Goal: Task Accomplishment & Management: Manage account settings

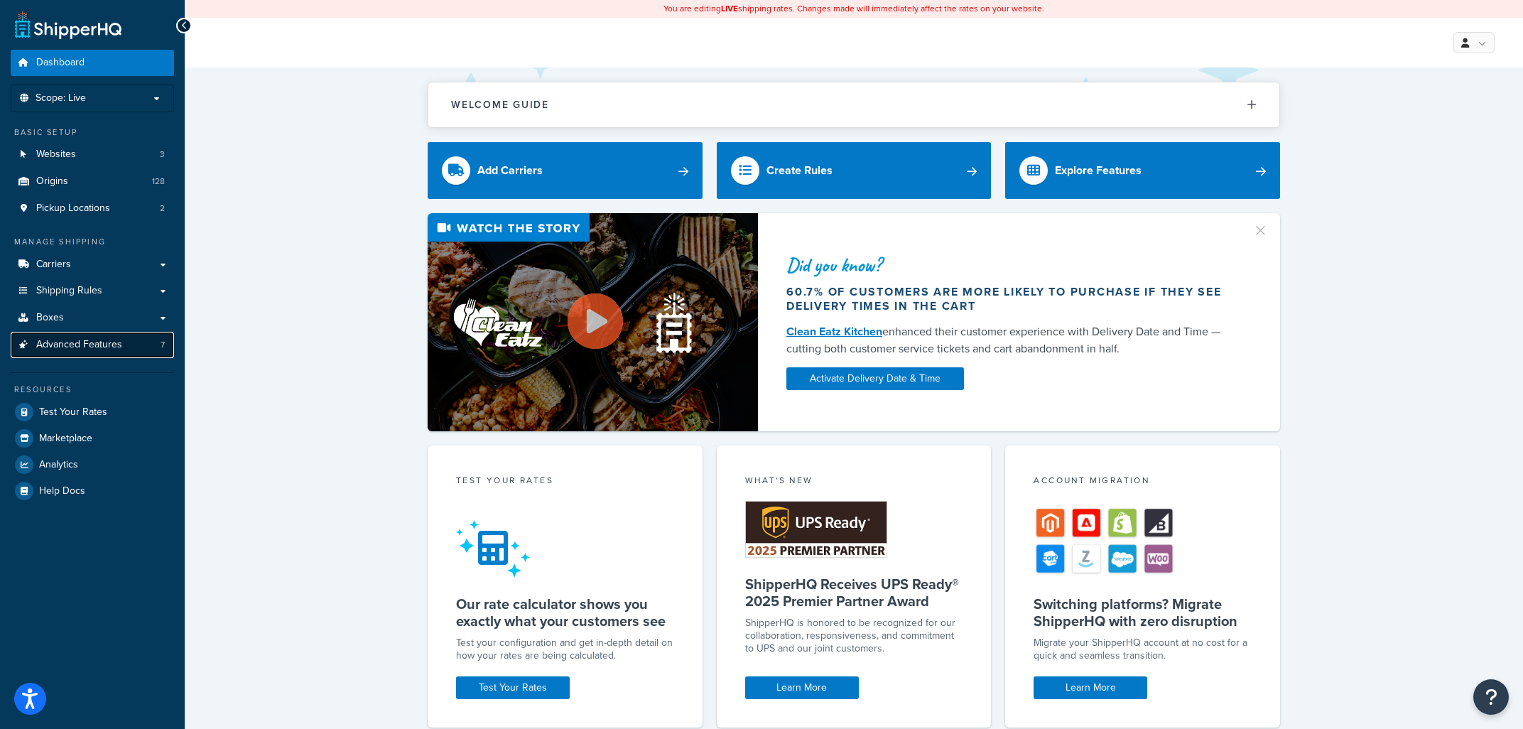
click at [103, 342] on span "Advanced Features" at bounding box center [79, 345] width 86 height 12
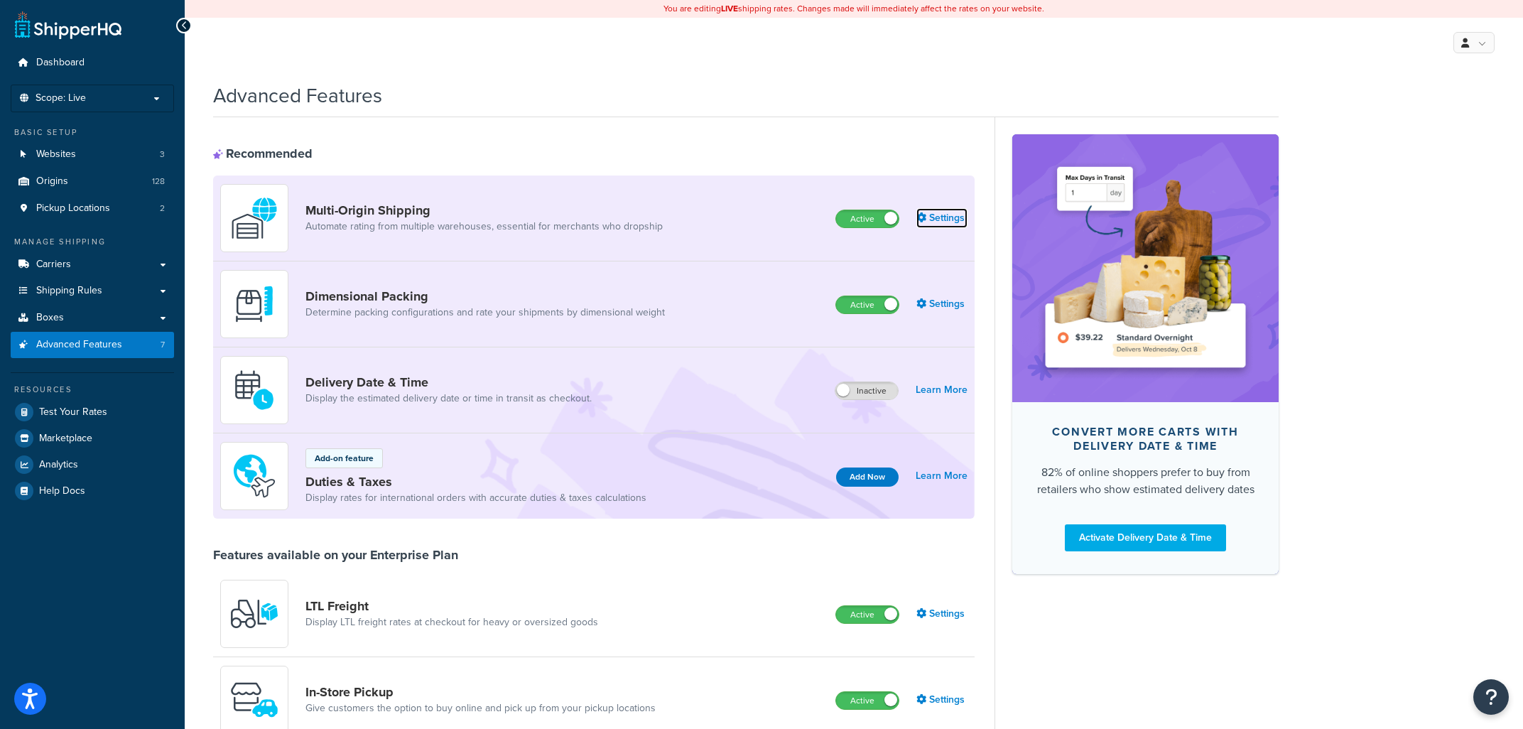
click at [951, 220] on link "Settings" at bounding box center [942, 218] width 51 height 20
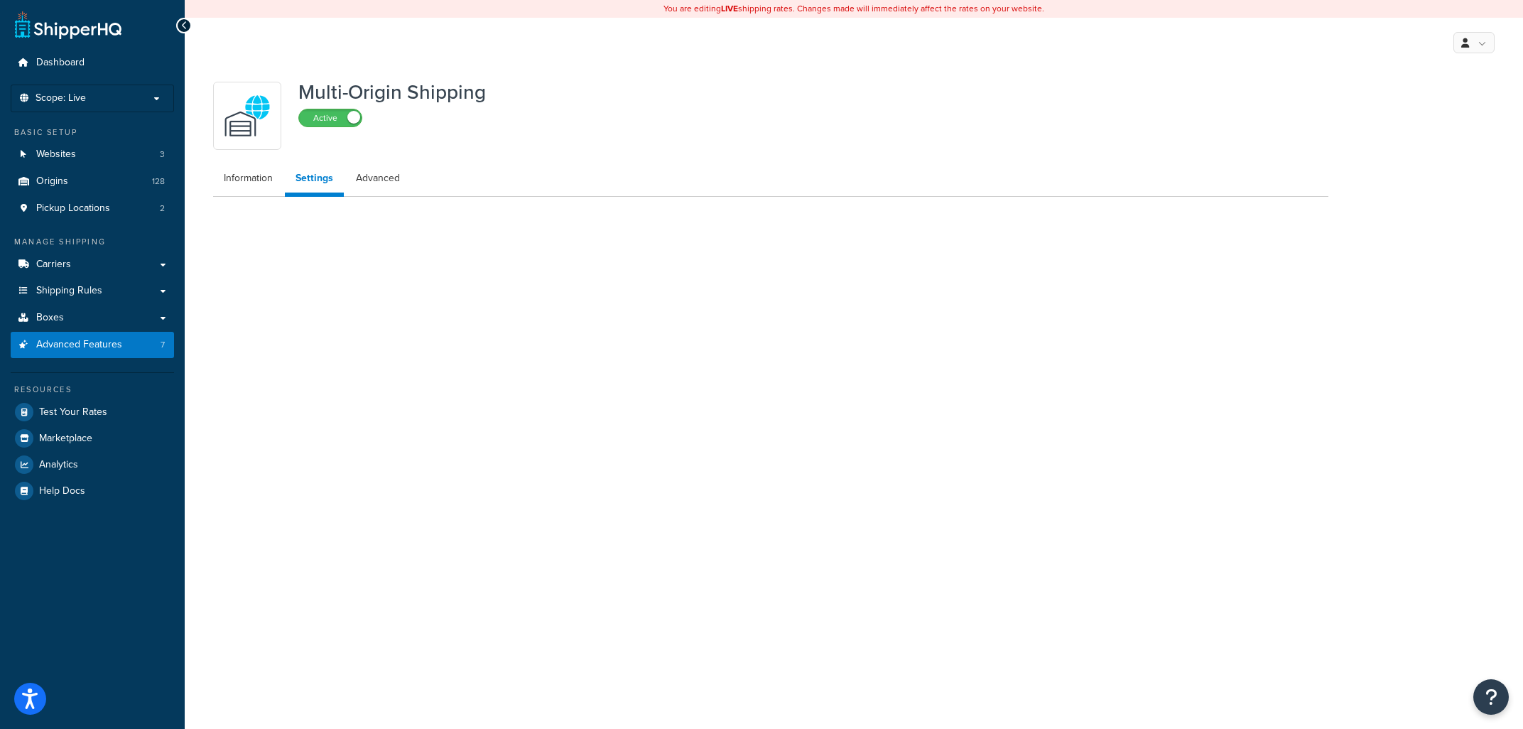
select select "false"
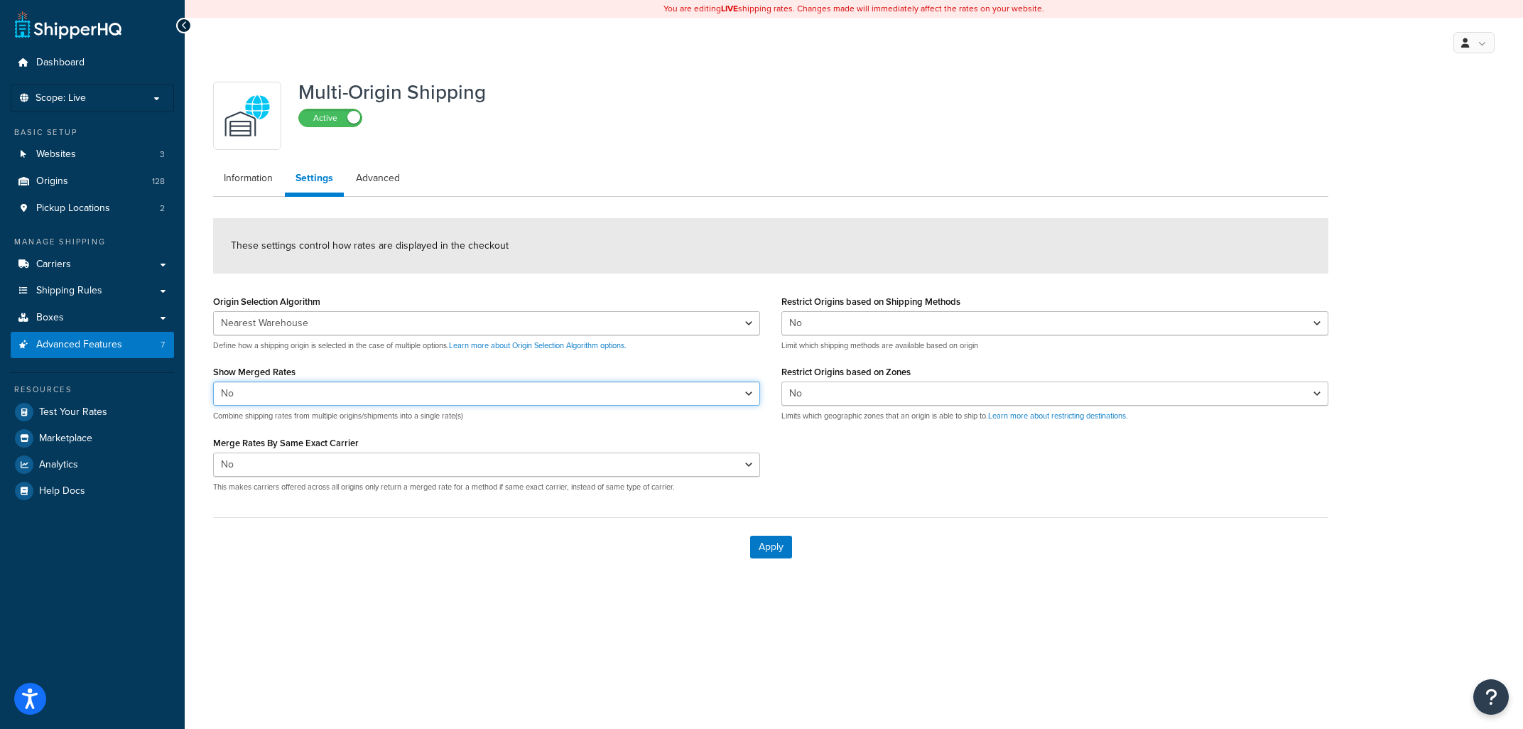
click at [213, 382] on select "Yes No" at bounding box center [486, 394] width 547 height 24
select select "true"
click option "Yes" at bounding box center [0, 0] width 0 height 0
click at [213, 453] on select "Yes No" at bounding box center [486, 465] width 547 height 24
select select "true"
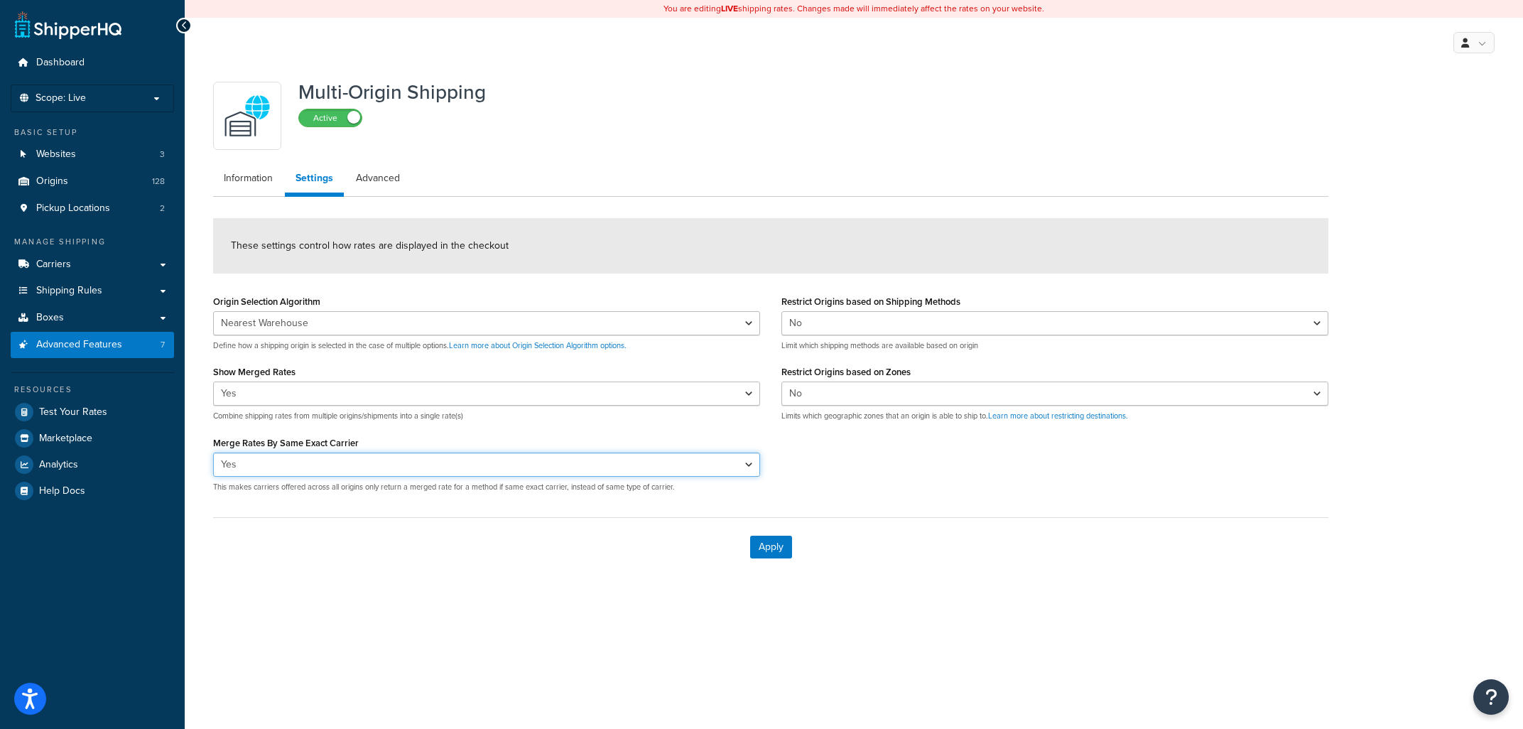
click option "Yes" at bounding box center [0, 0] width 0 height 0
click at [775, 540] on button "Apply" at bounding box center [771, 547] width 42 height 23
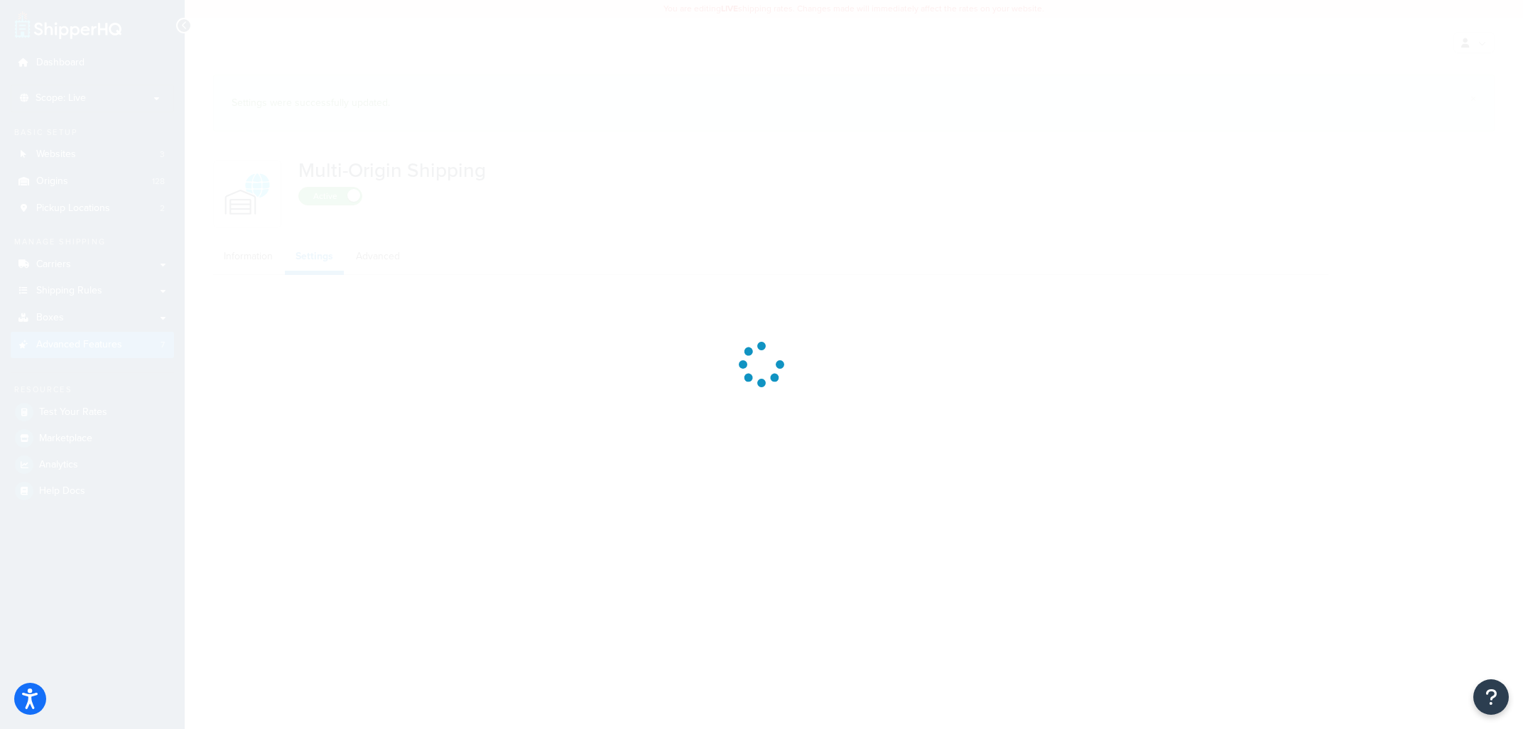
select select "false"
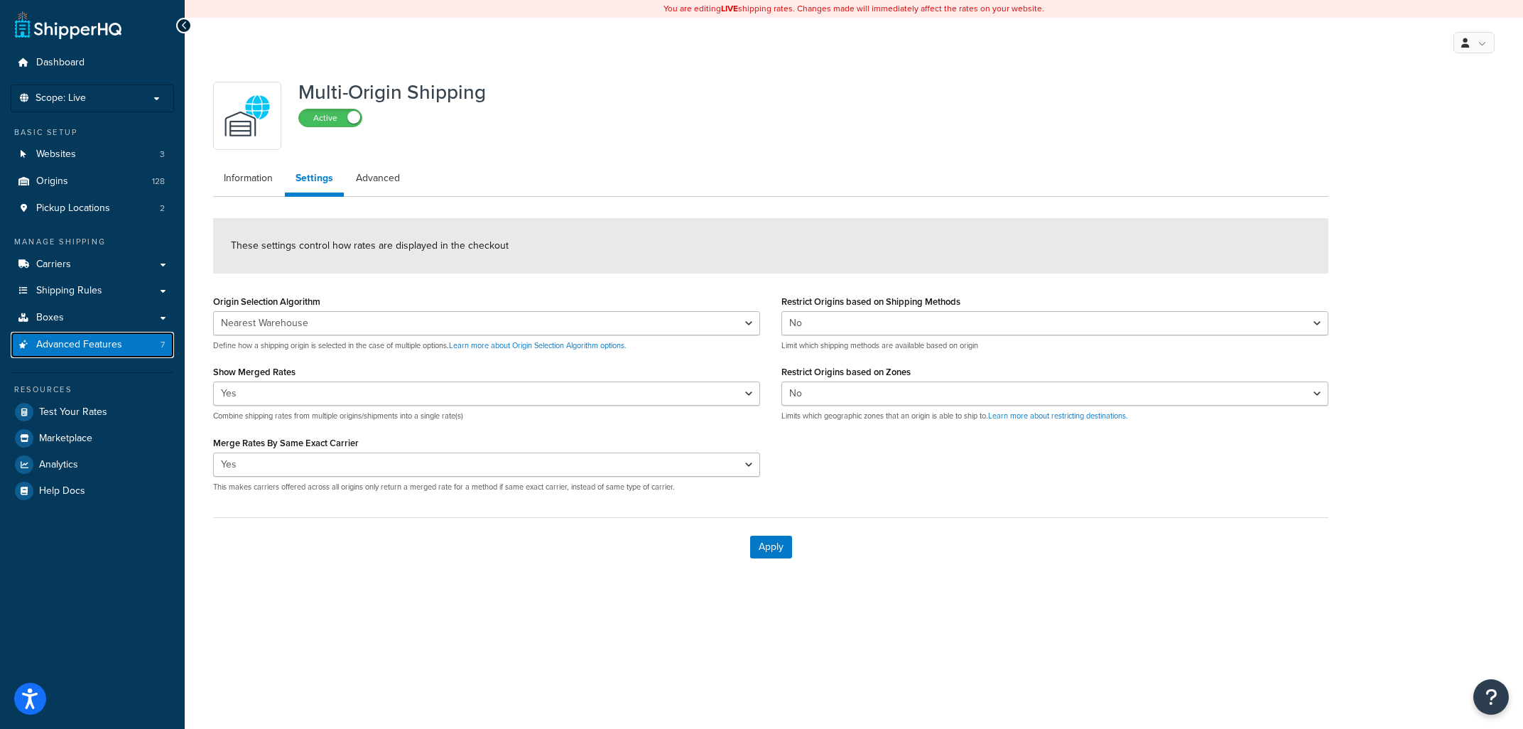
click at [60, 340] on span "Advanced Features" at bounding box center [79, 345] width 86 height 12
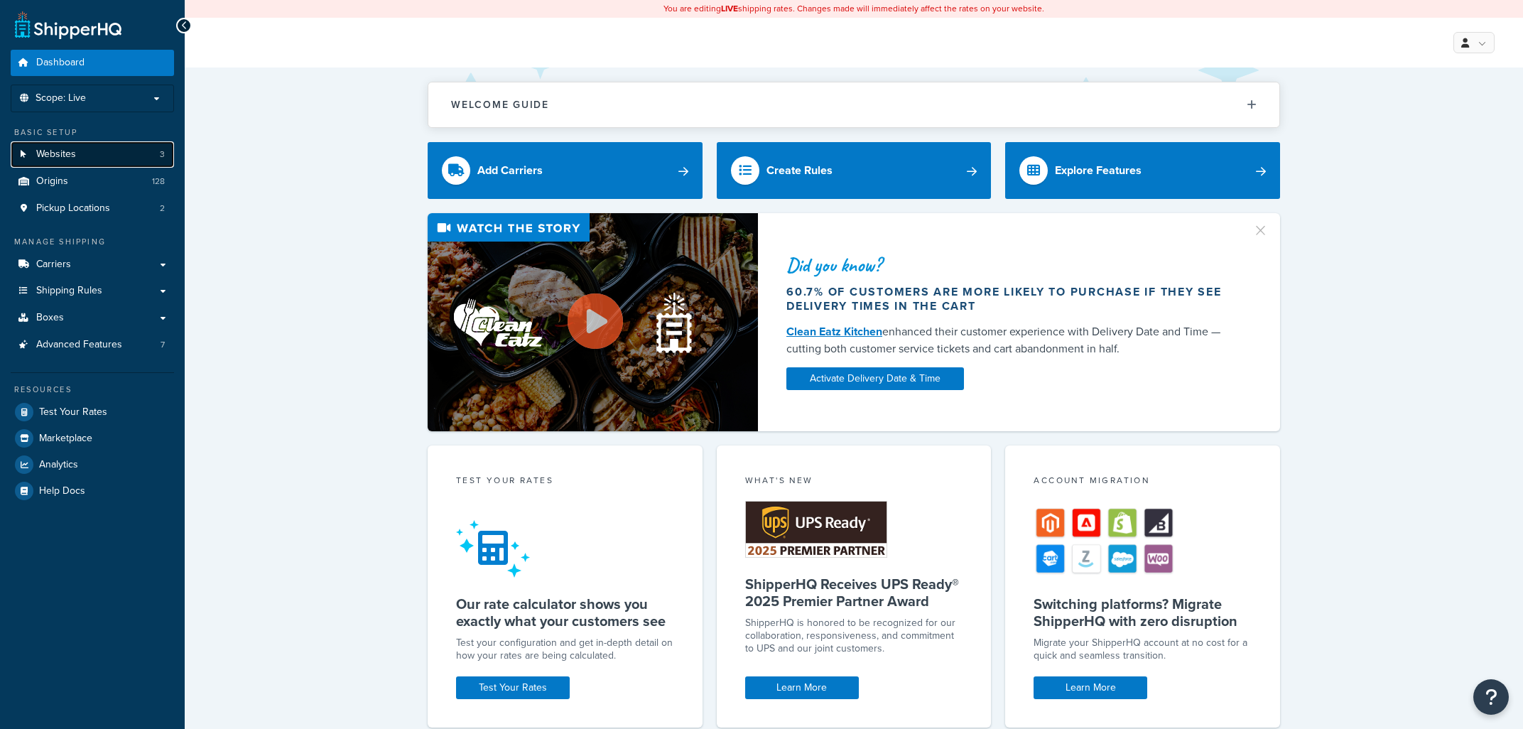
click at [101, 149] on link "Websites 3" at bounding box center [92, 154] width 163 height 26
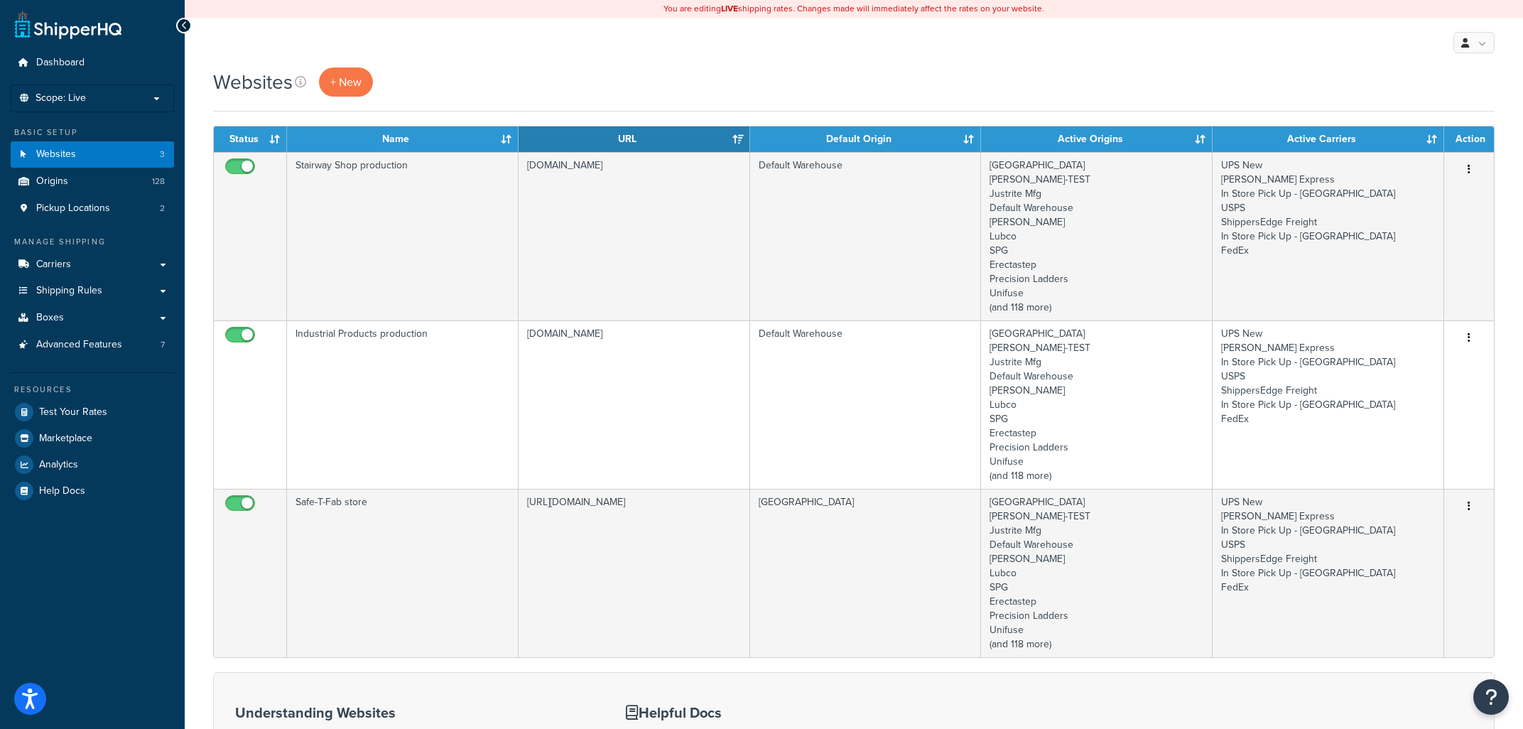
click at [104, 168] on div "Basic Setup Websites 3 Origins 128 Pickup Locations 2" at bounding box center [92, 173] width 163 height 95
click at [109, 190] on link "Origins 128" at bounding box center [92, 181] width 163 height 26
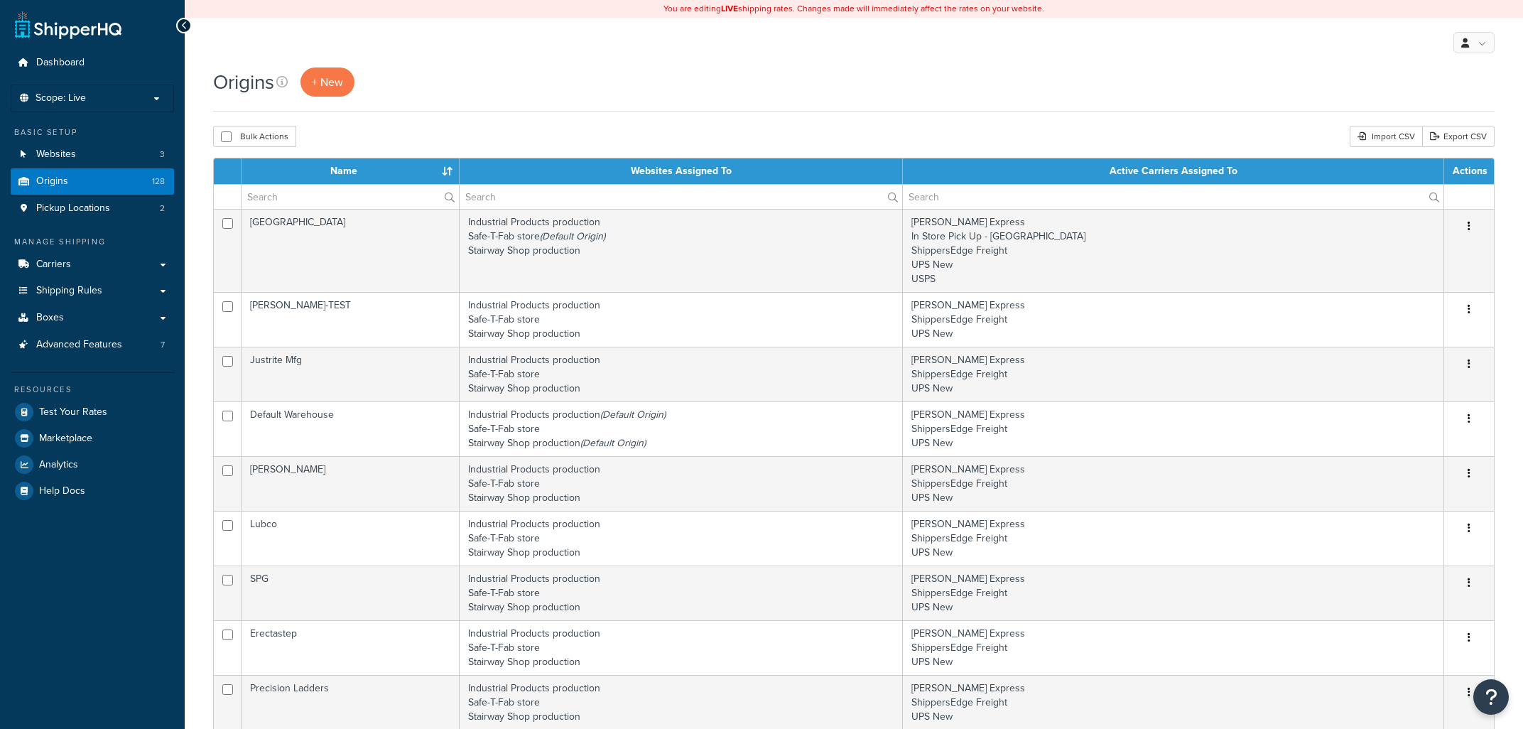
click at [121, 347] on link "Advanced Features 7" at bounding box center [92, 345] width 163 height 26
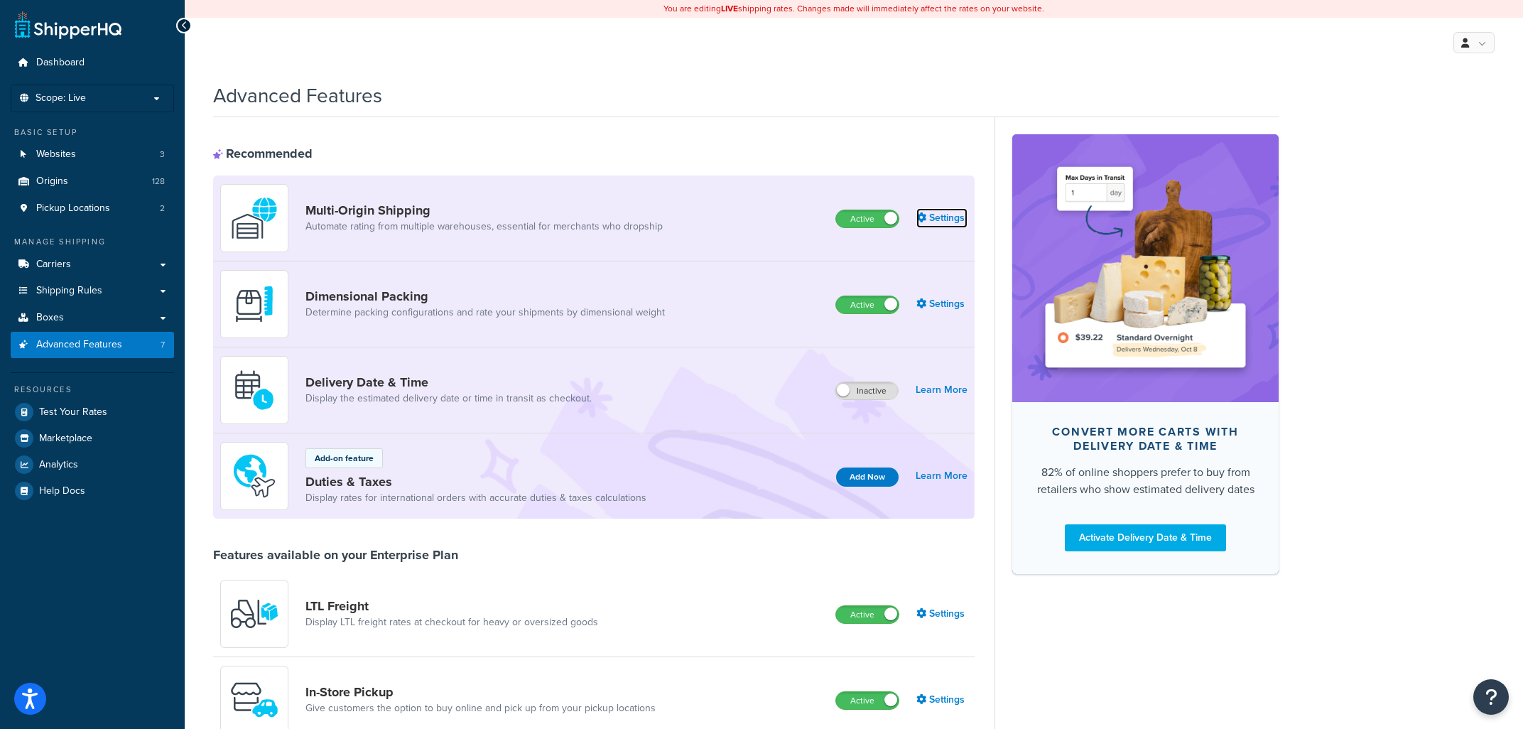
click at [945, 210] on link "Settings" at bounding box center [942, 218] width 51 height 20
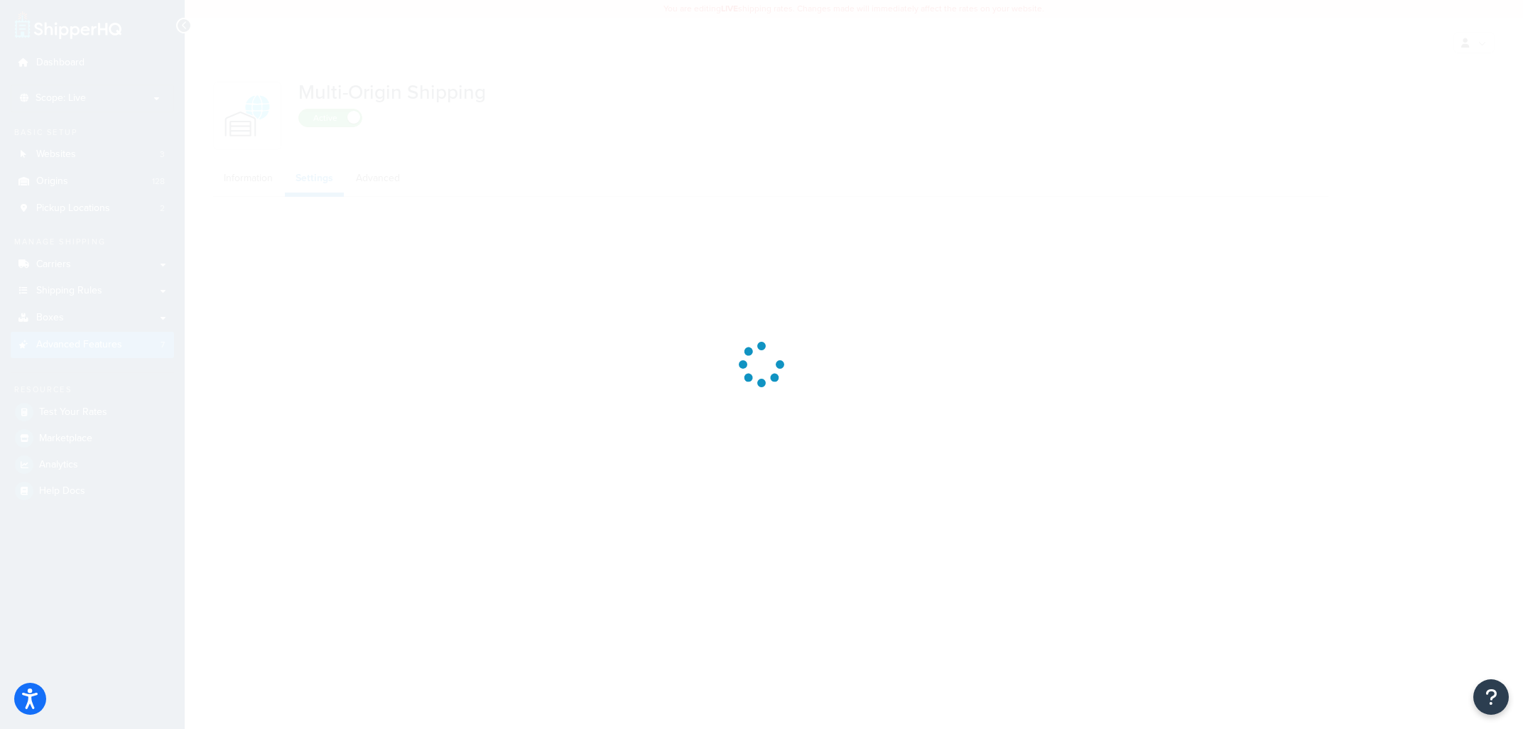
select select "false"
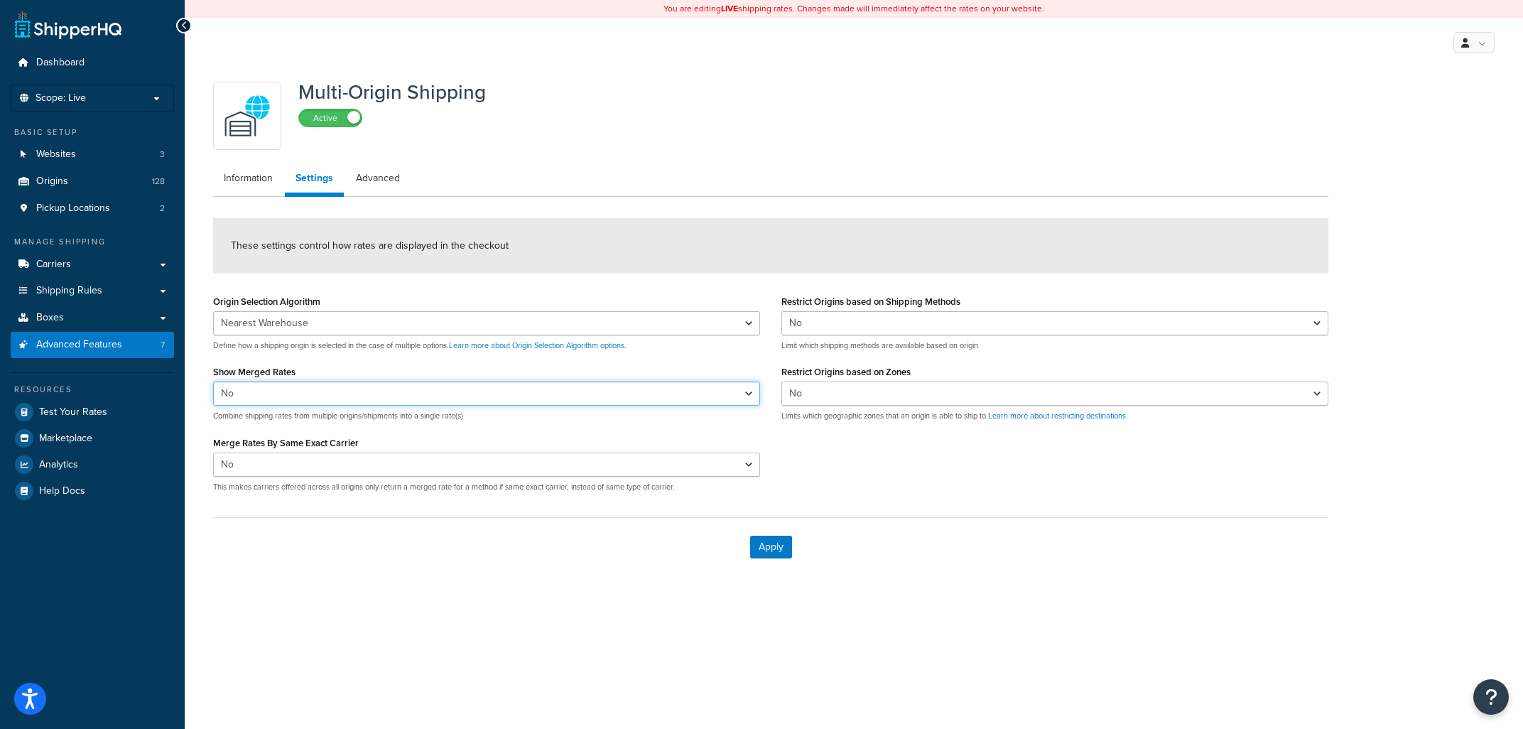
select select "true"
click option "Yes" at bounding box center [0, 0] width 0 height 0
click at [213, 453] on select "Yes No" at bounding box center [486, 465] width 547 height 24
select select "true"
click option "Yes" at bounding box center [0, 0] width 0 height 0
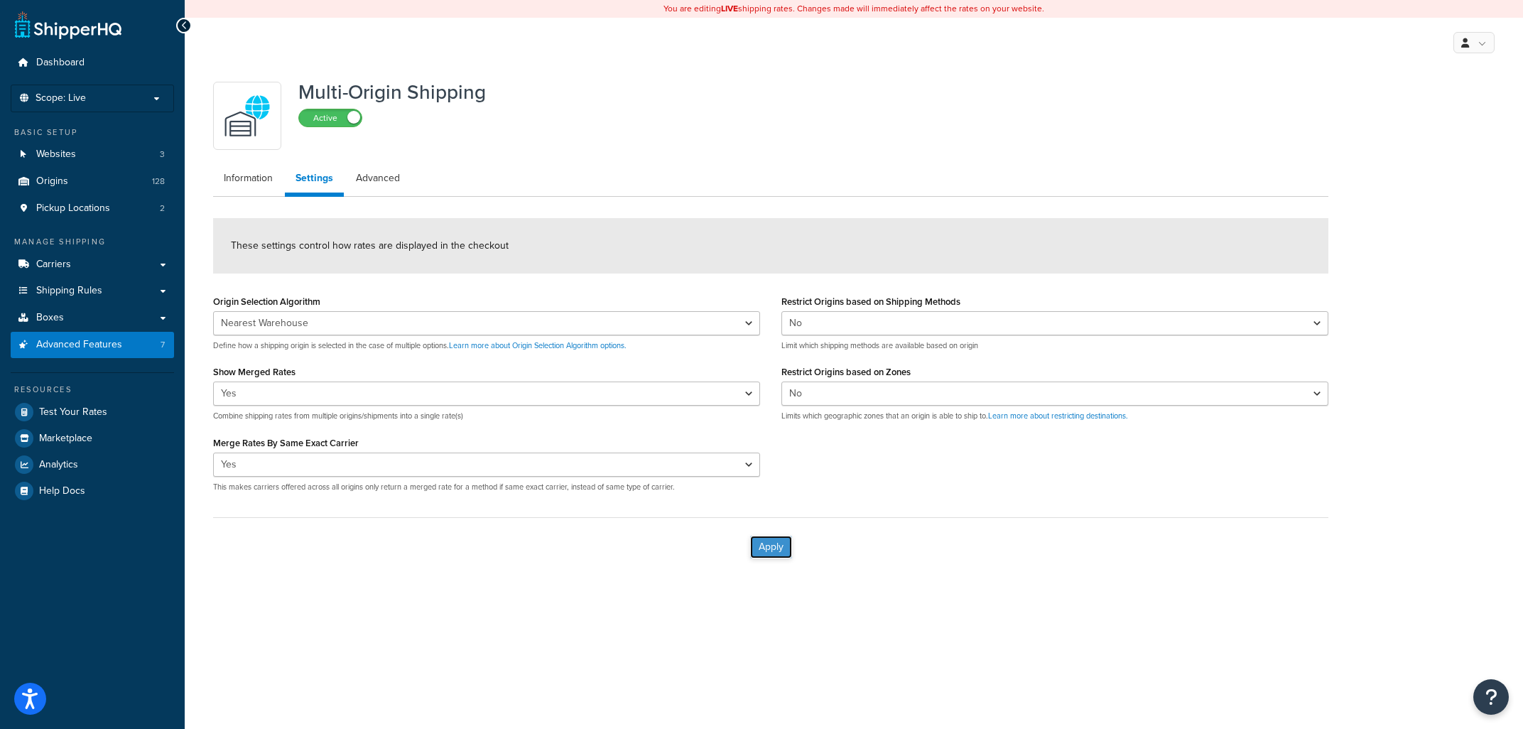
click at [762, 542] on button "Apply" at bounding box center [771, 547] width 42 height 23
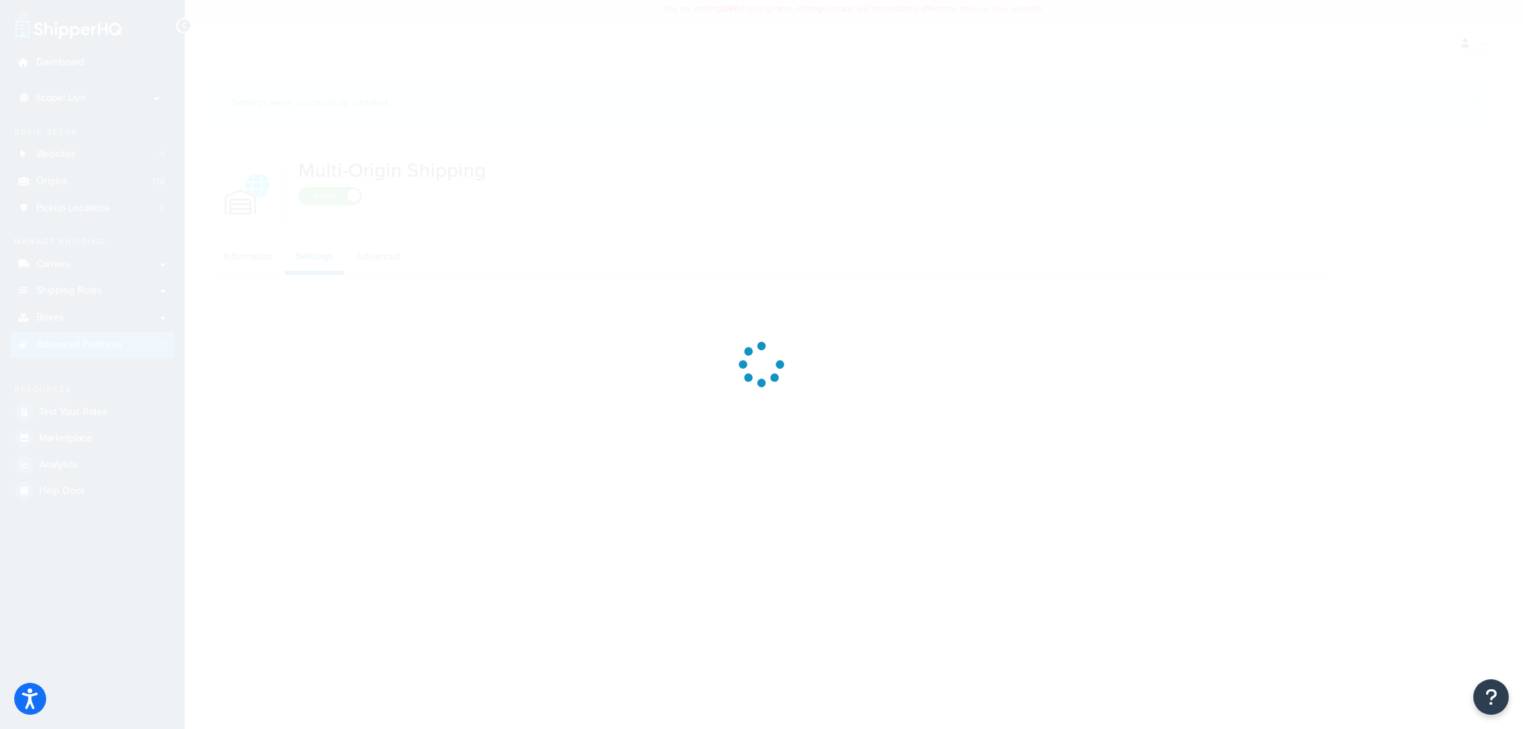
select select "false"
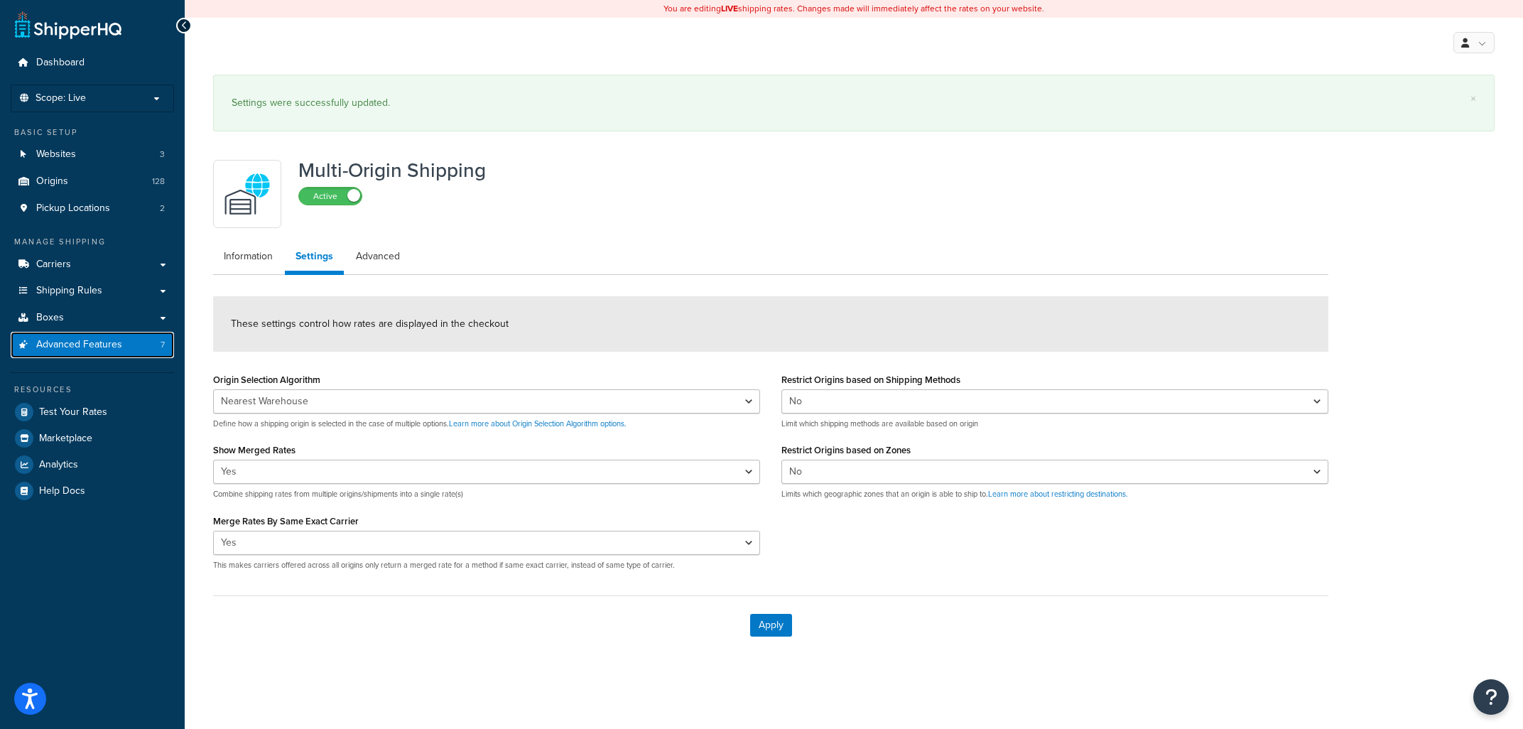
click at [122, 348] on link "Advanced Features 7" at bounding box center [92, 345] width 163 height 26
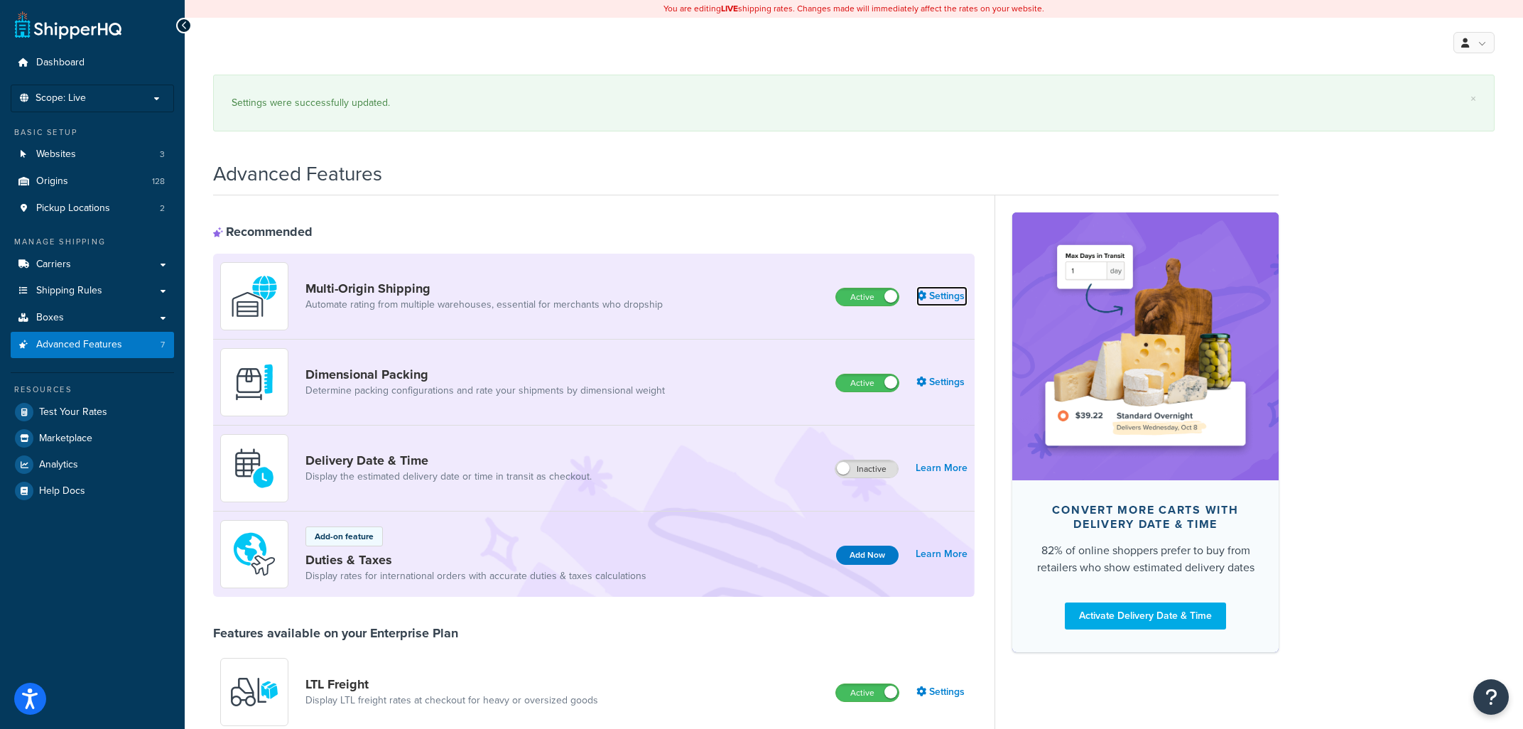
click at [949, 302] on link "Settings" at bounding box center [942, 296] width 51 height 20
select select "false"
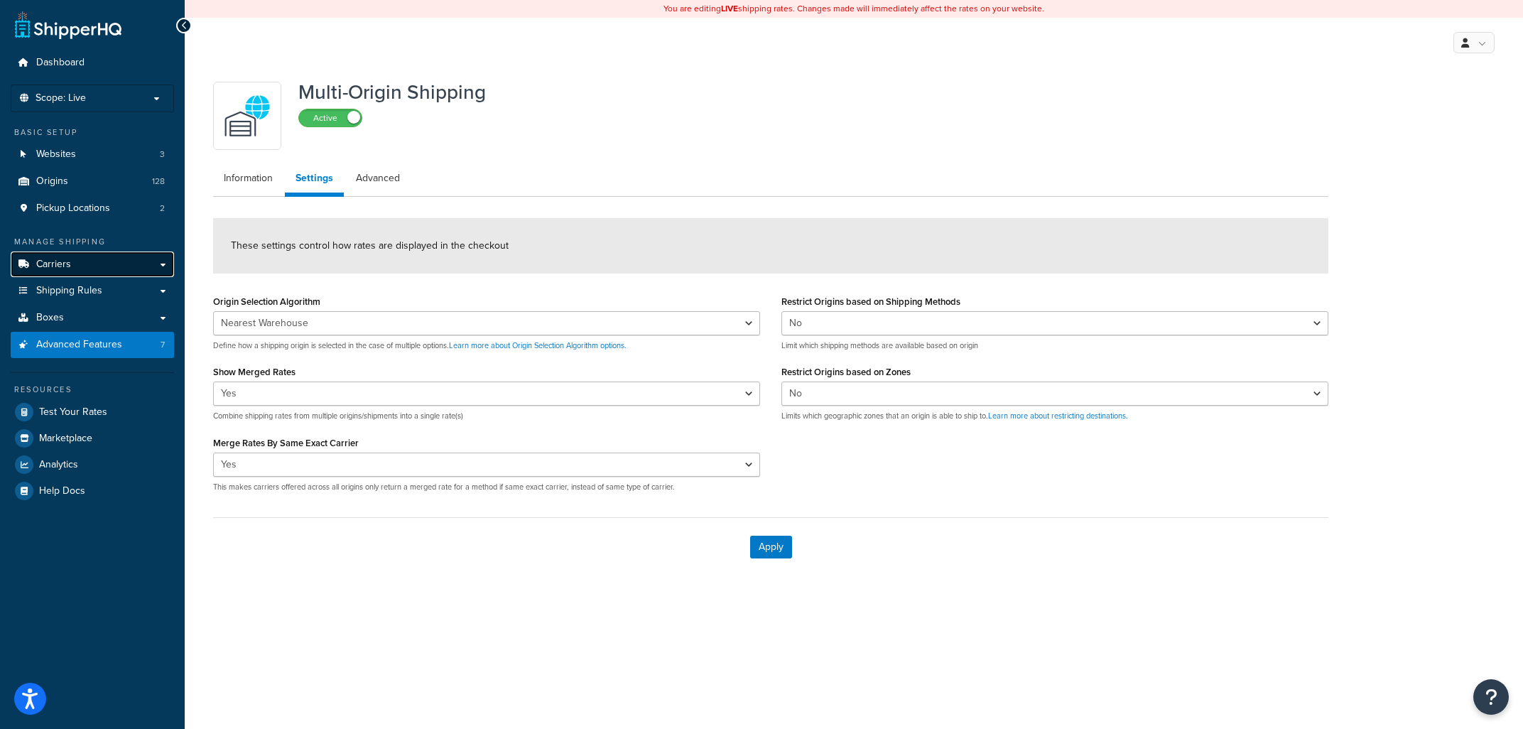
click at [80, 267] on link "Carriers" at bounding box center [92, 265] width 163 height 26
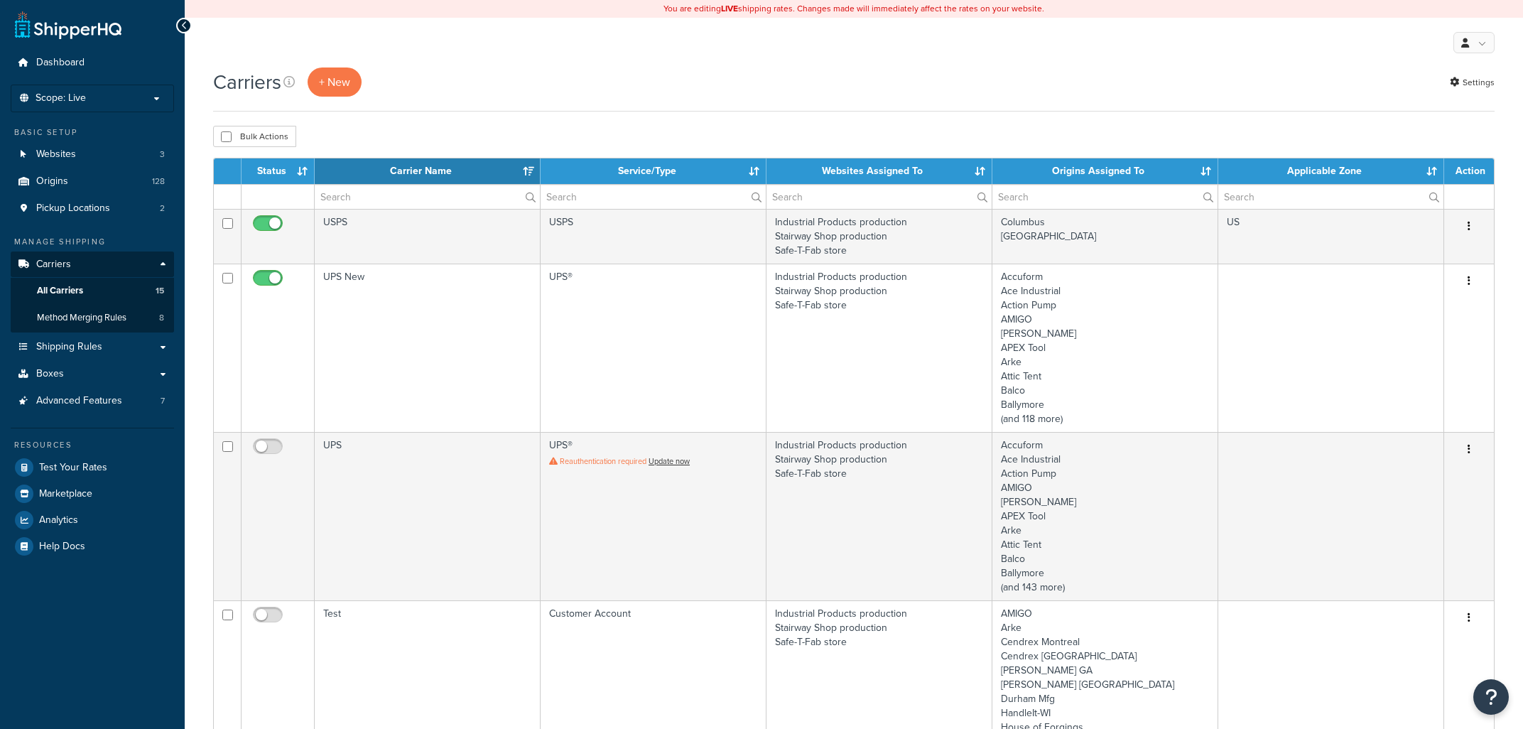
select select "15"
click at [117, 310] on link "Method Merging Rules 8" at bounding box center [92, 318] width 163 height 26
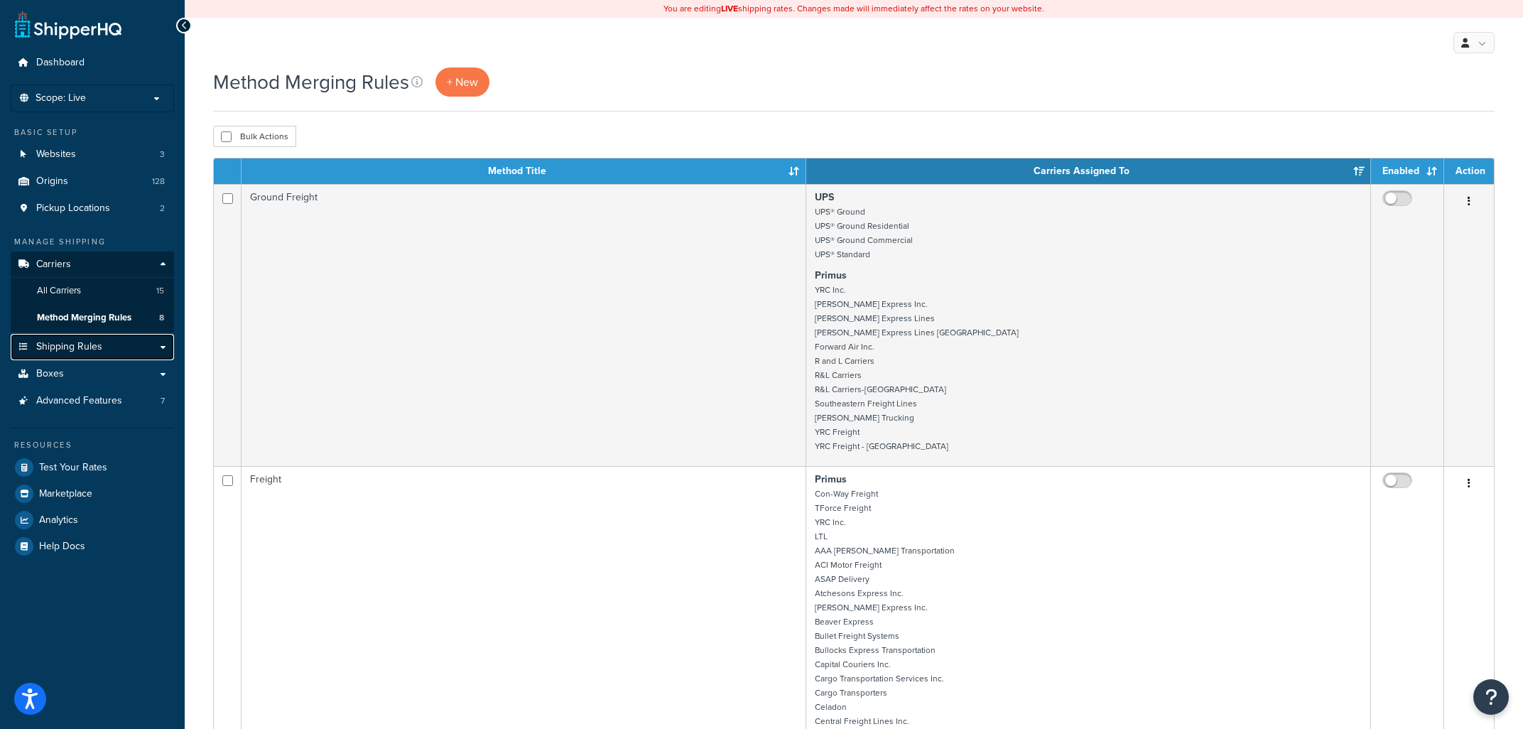
click at [75, 345] on span "Shipping Rules" at bounding box center [69, 347] width 66 height 12
click at [77, 320] on span "Method Merging Rules" at bounding box center [84, 318] width 94 height 12
click at [95, 315] on span "Method Merging Rules" at bounding box center [84, 318] width 94 height 12
click at [83, 178] on link "Origins 128" at bounding box center [92, 181] width 163 height 26
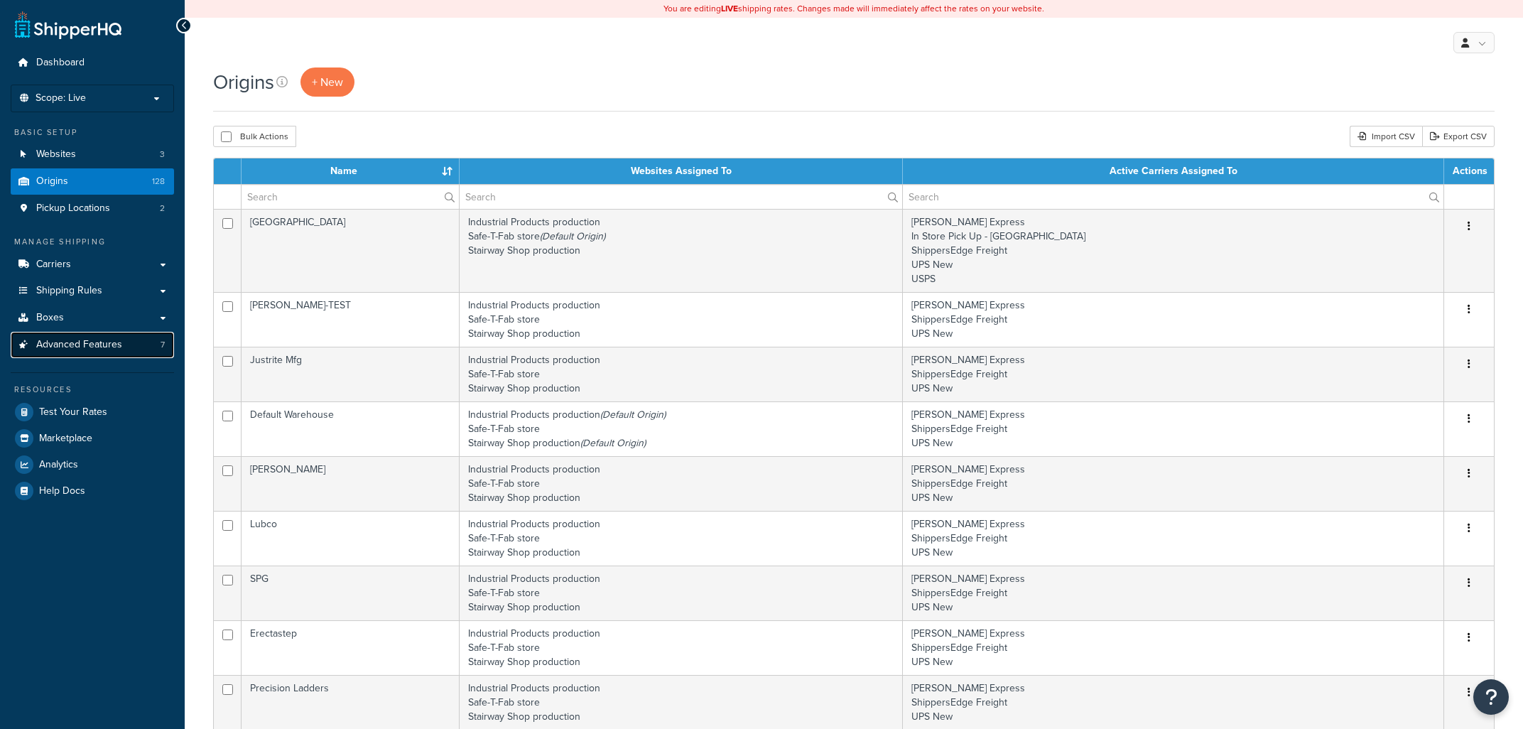
click at [73, 340] on span "Advanced Features" at bounding box center [79, 345] width 86 height 12
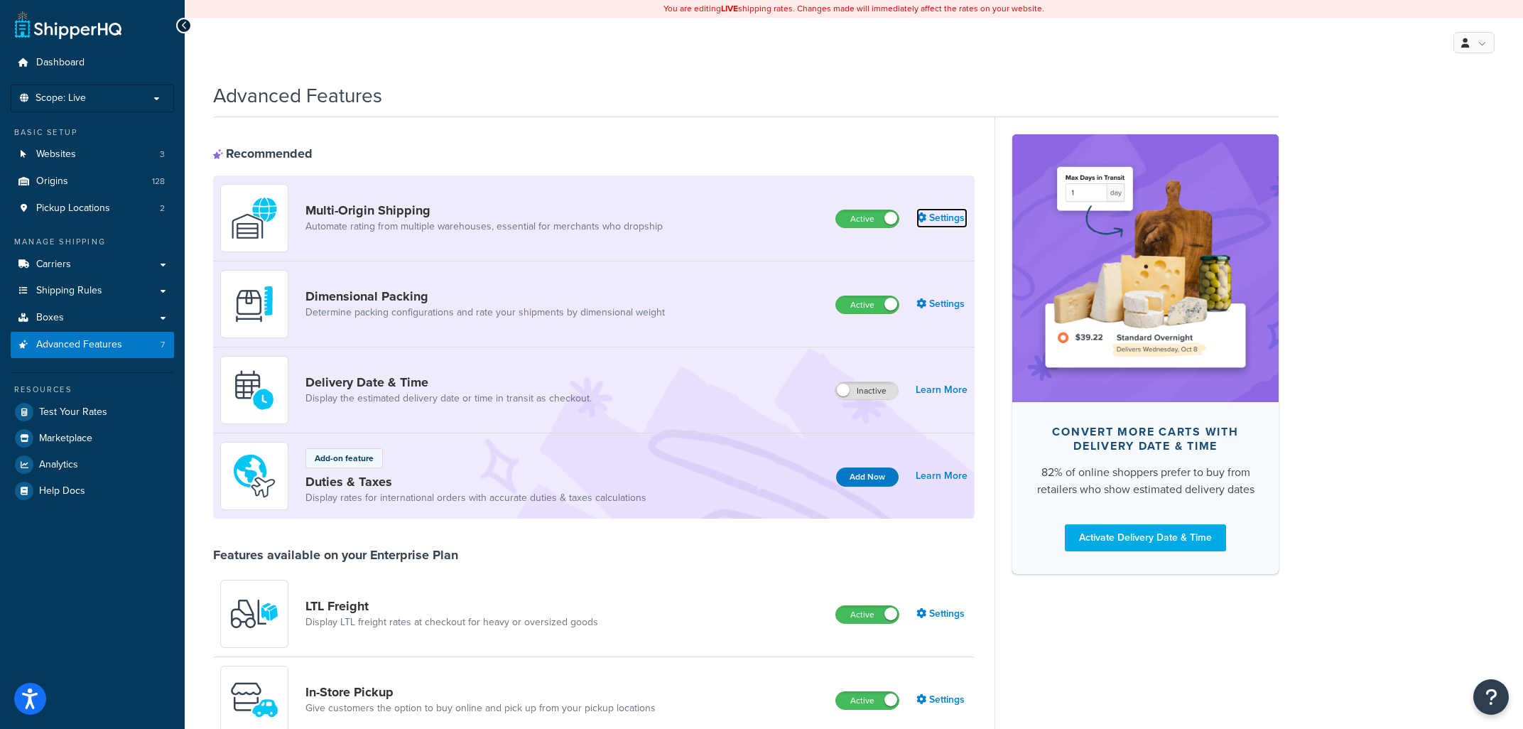
click at [938, 222] on link "Settings" at bounding box center [942, 218] width 51 height 20
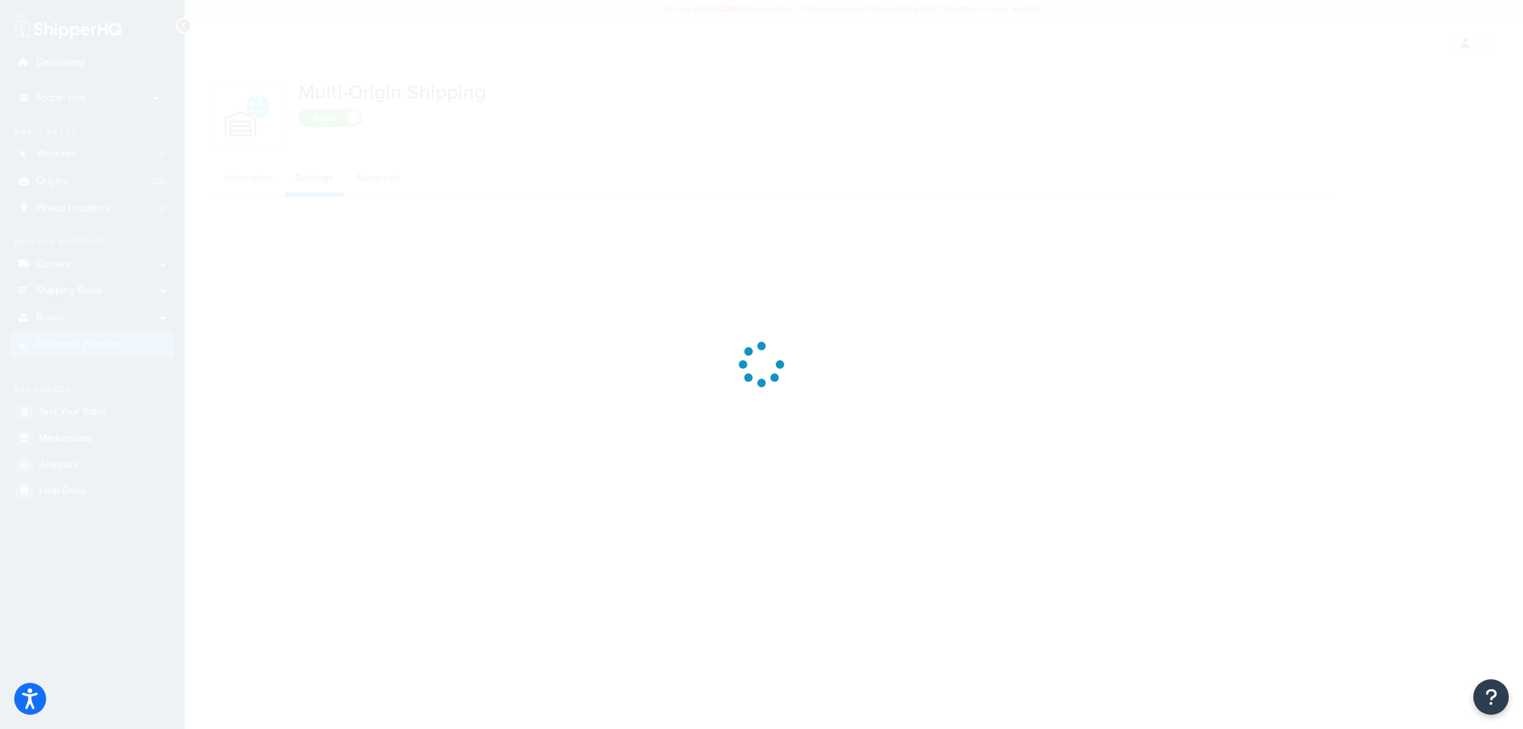
select select "false"
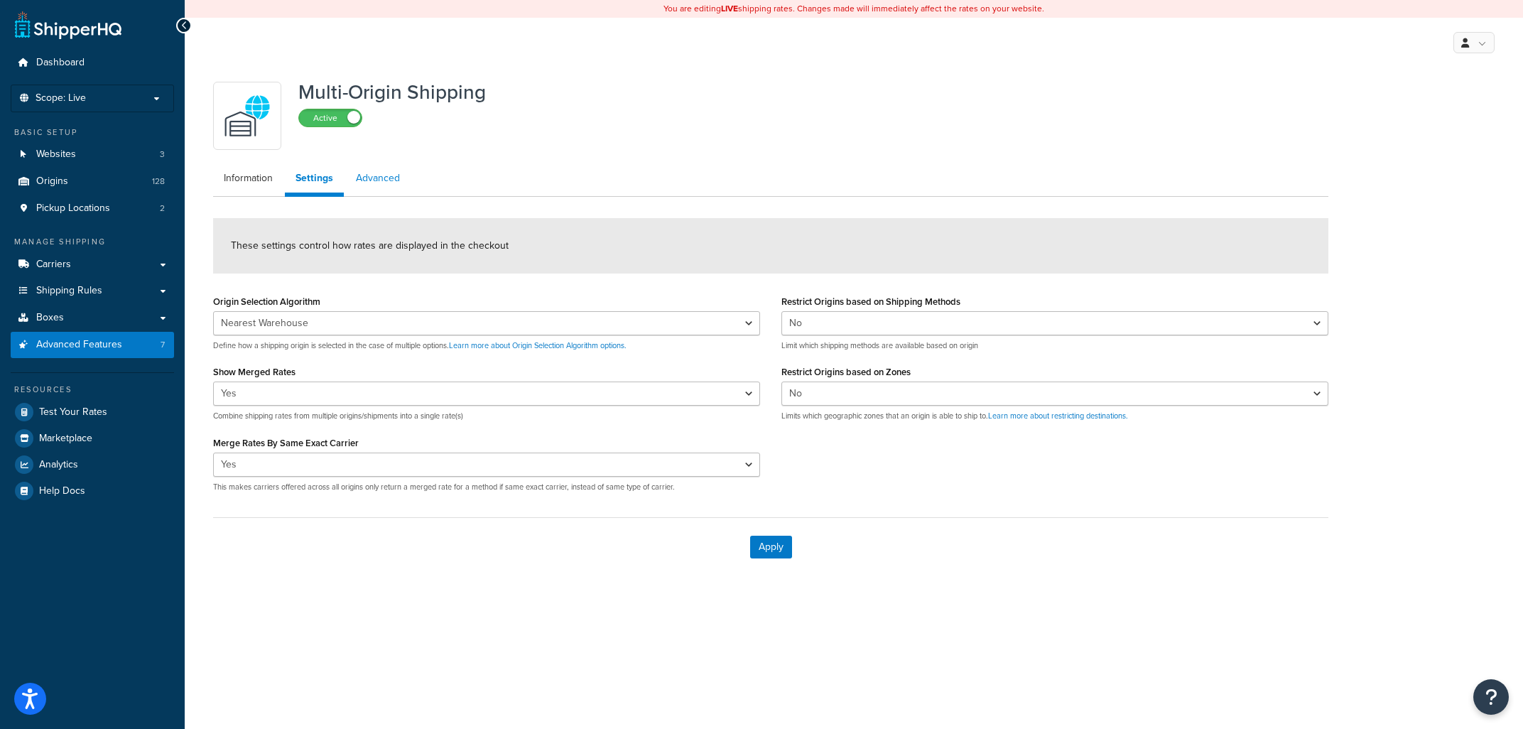
click at [374, 174] on link "Advanced" at bounding box center [377, 178] width 65 height 28
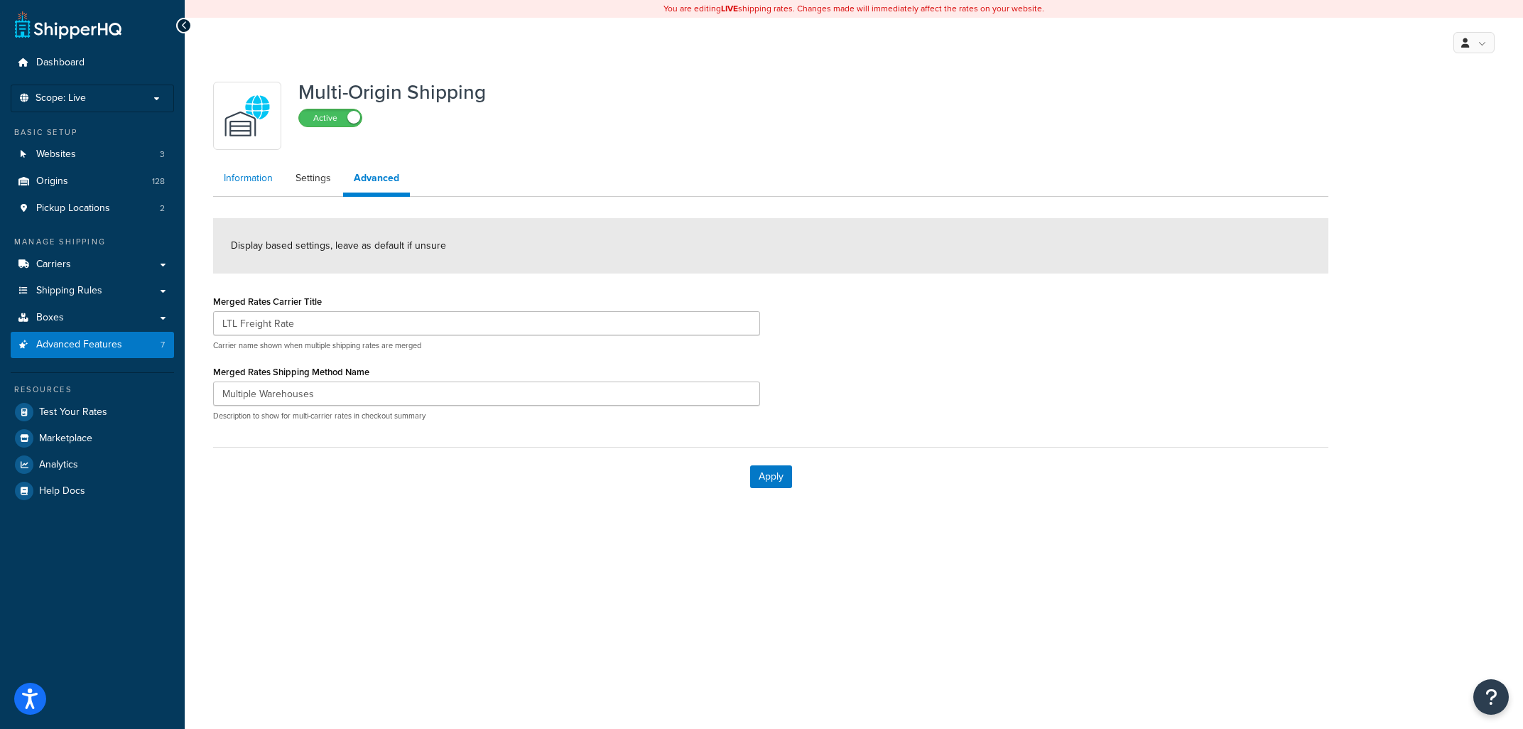
click at [232, 181] on link "Information" at bounding box center [248, 178] width 70 height 28
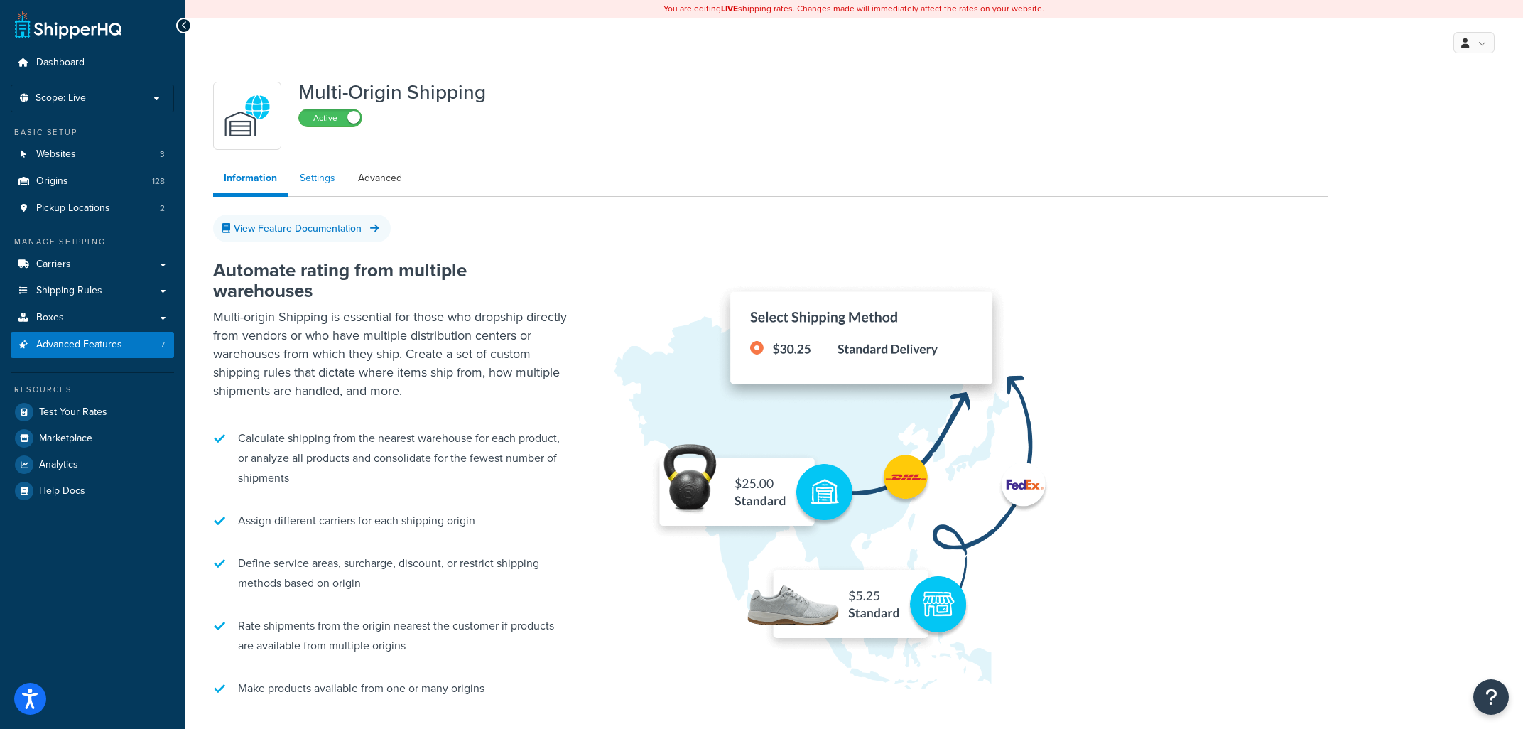
click at [322, 179] on link "Settings" at bounding box center [317, 178] width 57 height 28
select select "false"
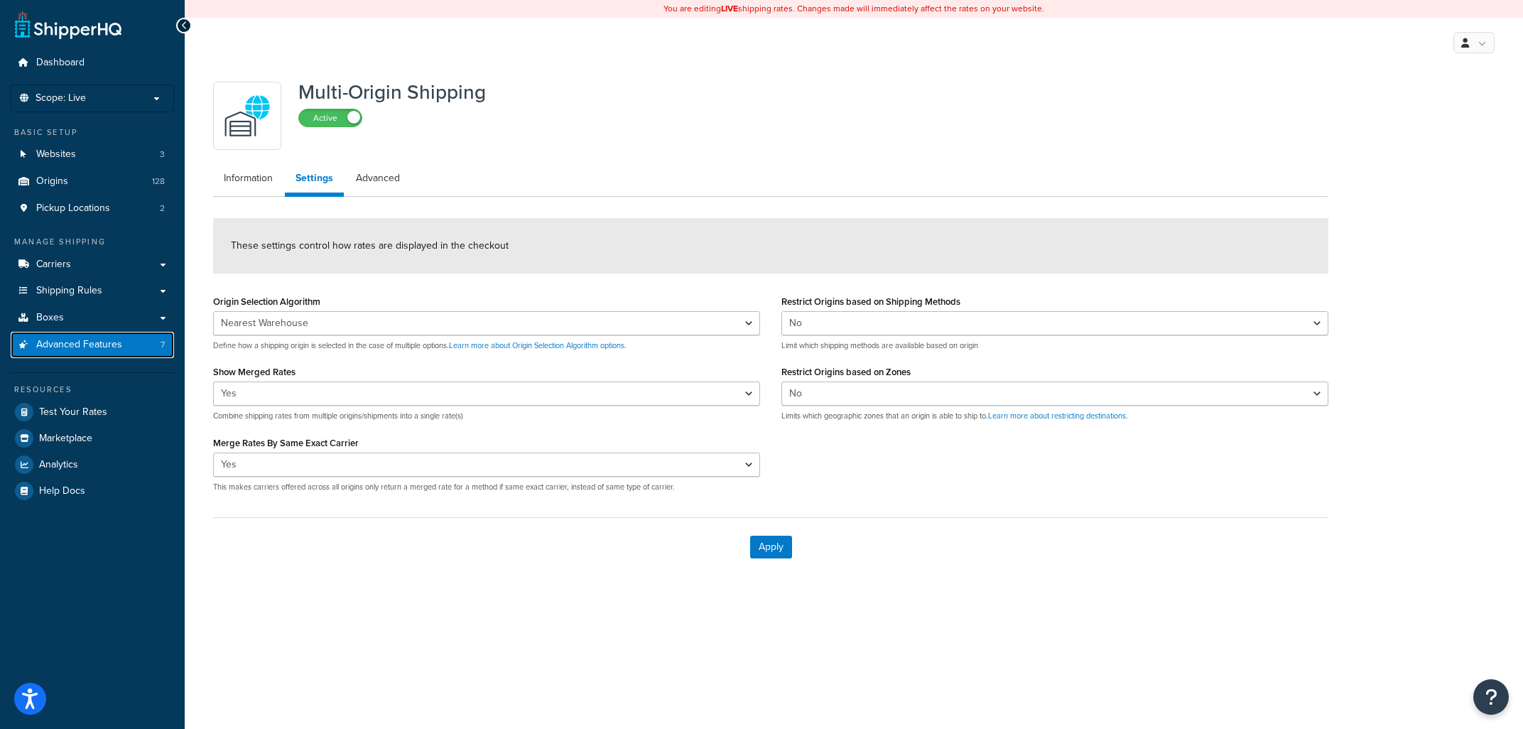
click at [103, 354] on link "Advanced Features 7" at bounding box center [92, 345] width 163 height 26
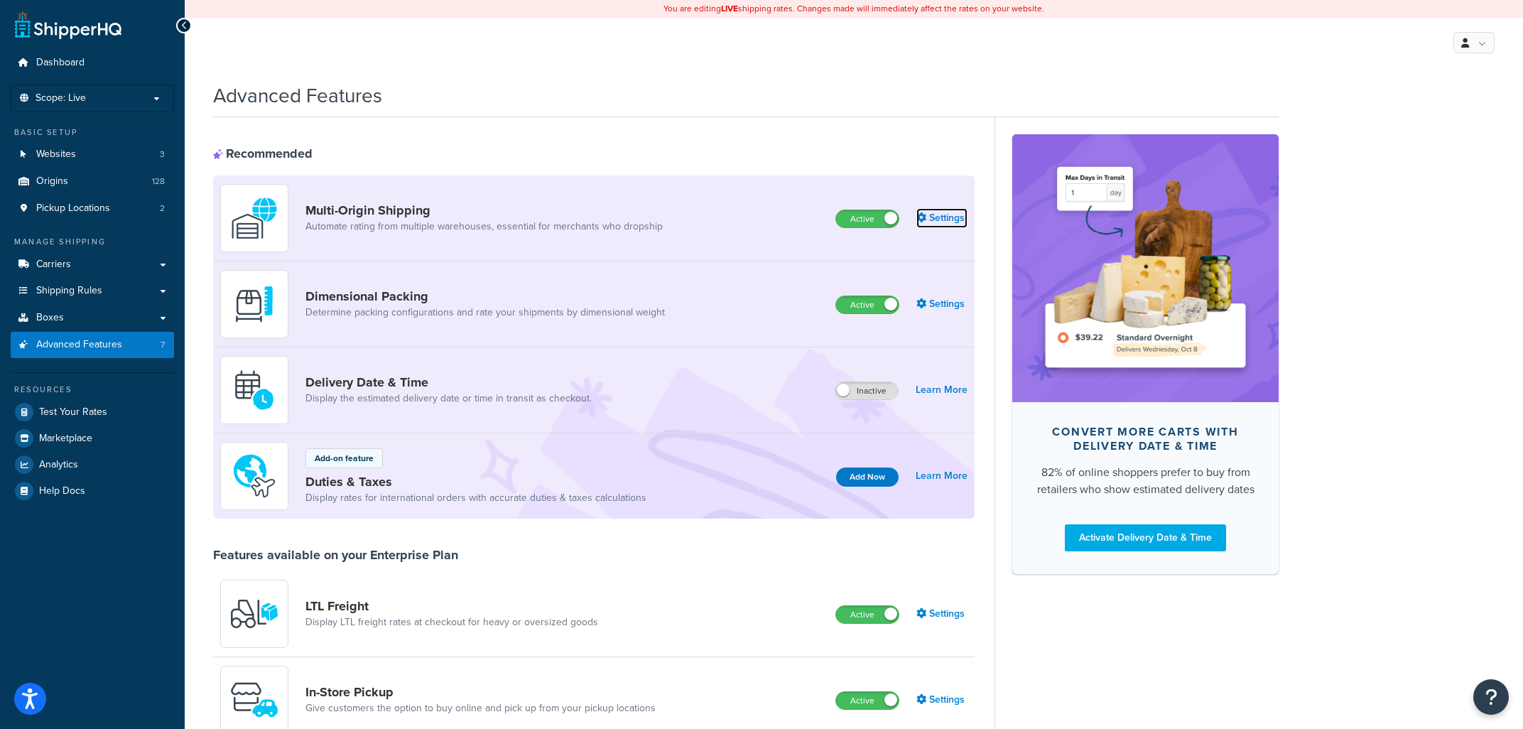
click at [943, 218] on link "Settings" at bounding box center [942, 218] width 51 height 20
select select "false"
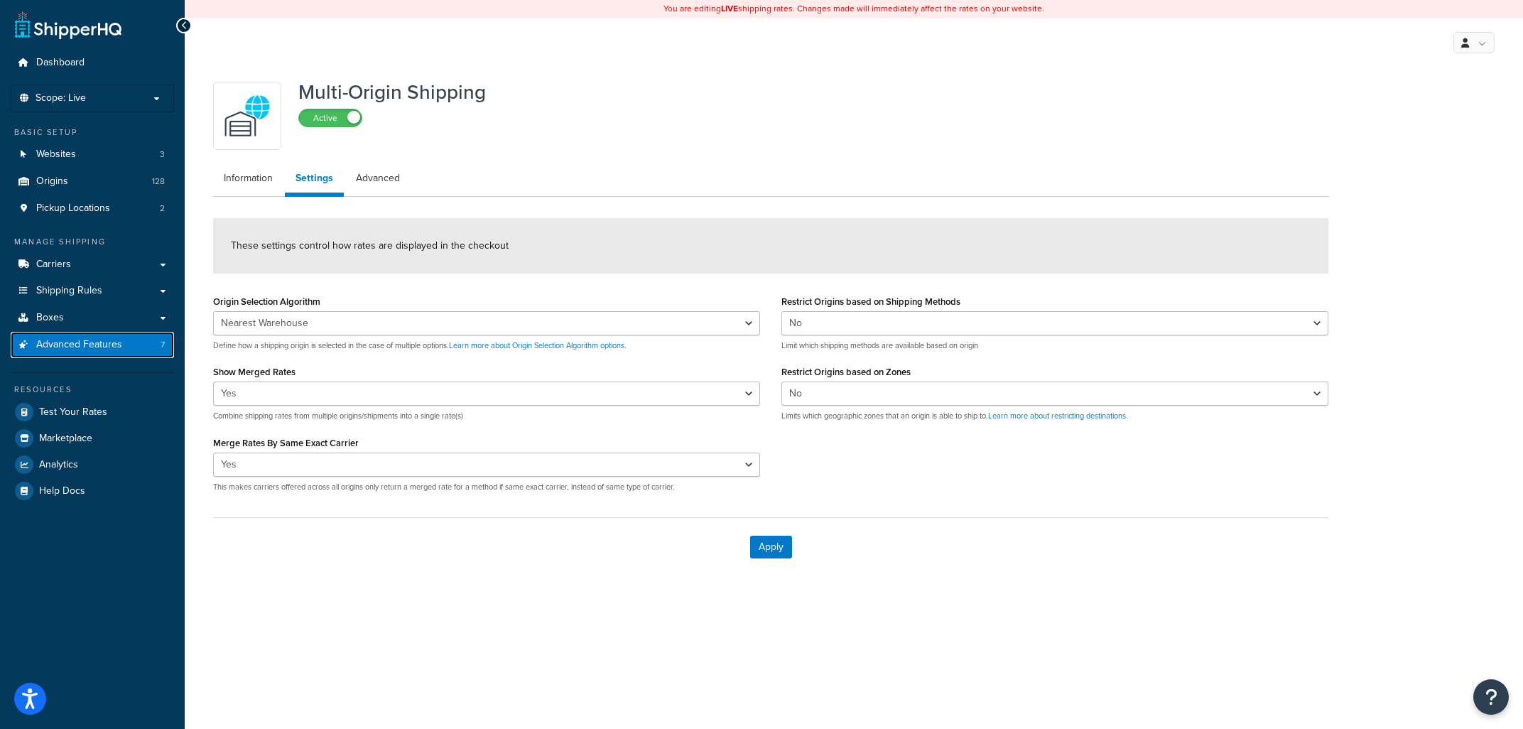
click at [134, 345] on link "Advanced Features 7" at bounding box center [92, 345] width 163 height 26
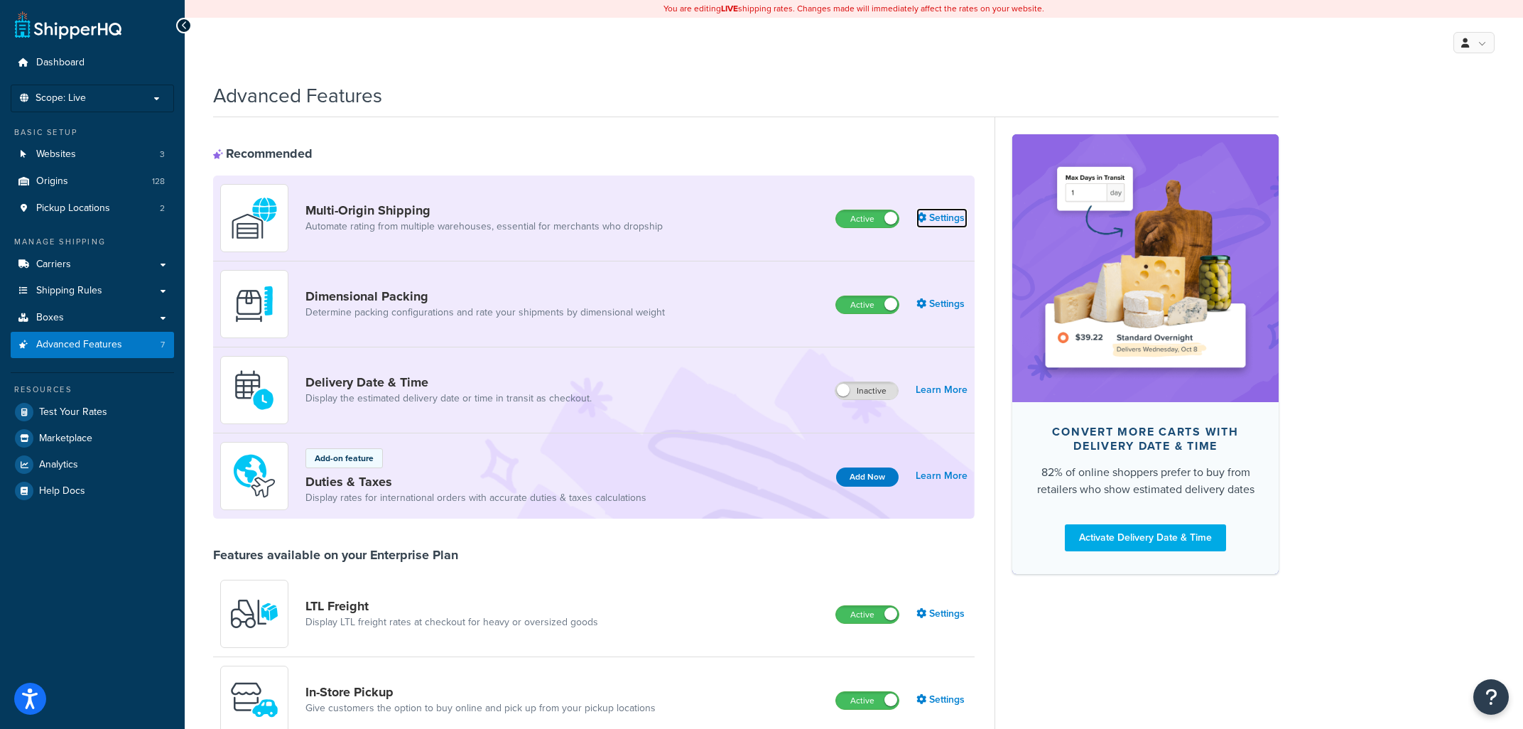
click at [939, 222] on link "Settings" at bounding box center [942, 218] width 51 height 20
select select "false"
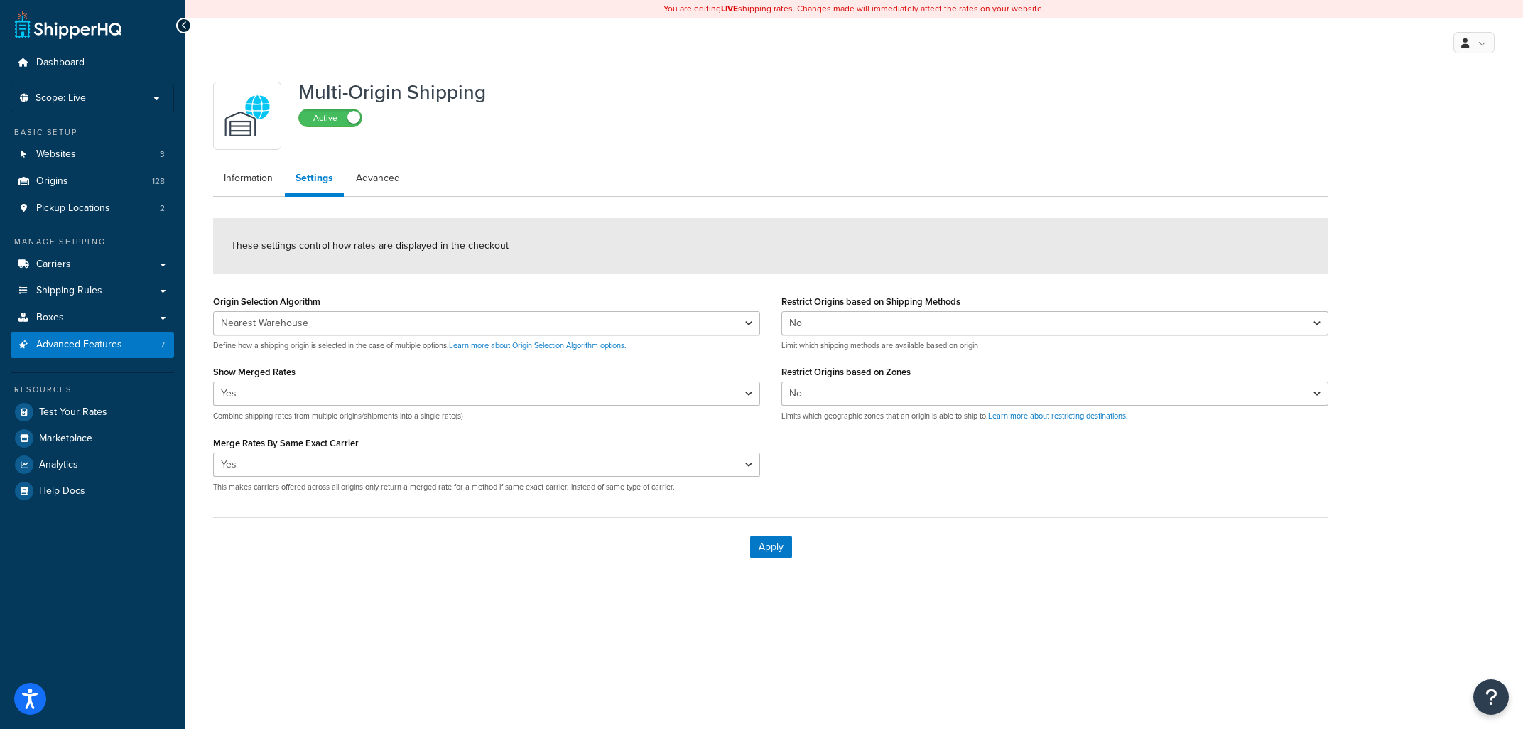
click at [1000, 631] on div "You are editing LIVE shipping rates. Changes made will immediately affect the r…" at bounding box center [854, 364] width 1339 height 729
click at [109, 339] on span "Advanced Features" at bounding box center [79, 345] width 86 height 12
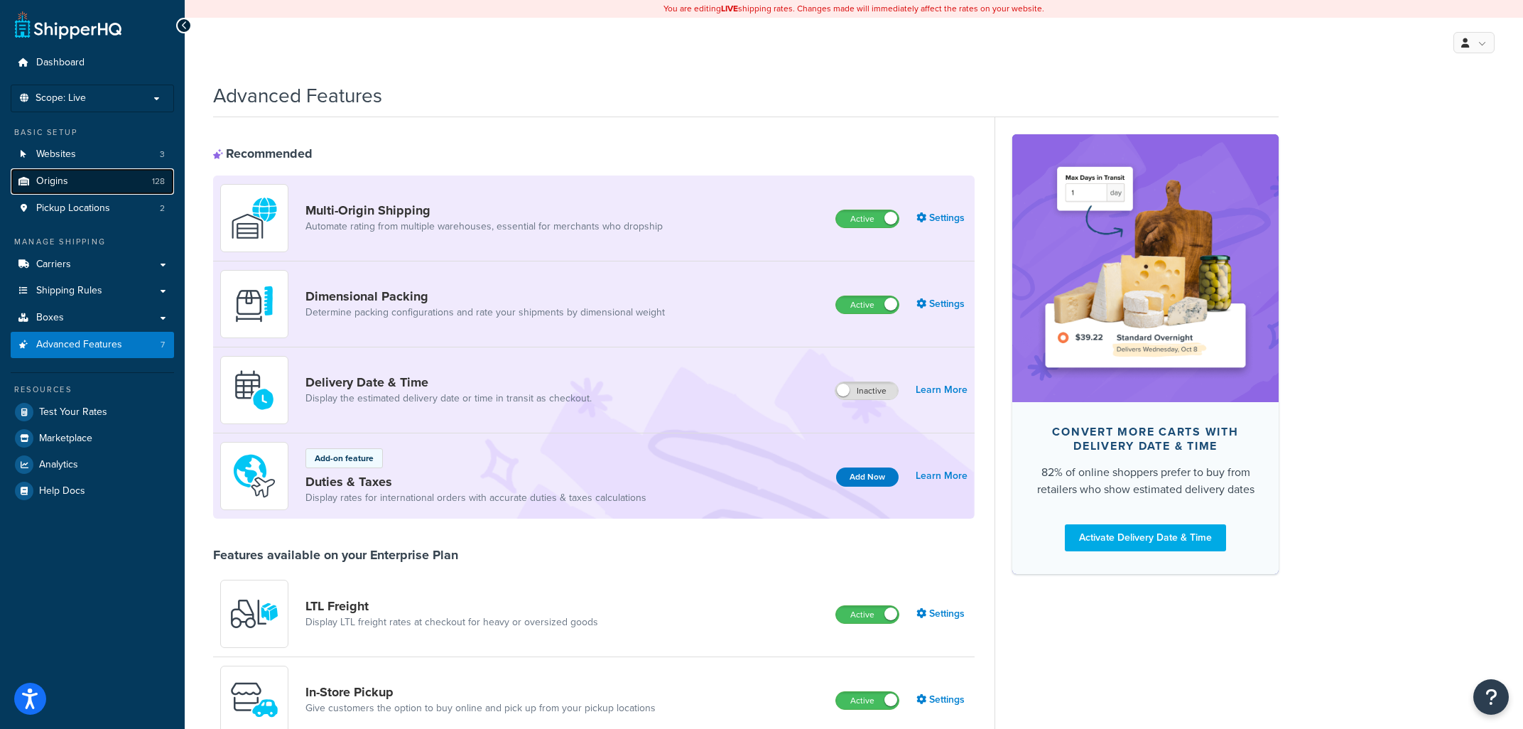
click at [90, 181] on link "Origins 128" at bounding box center [92, 181] width 163 height 26
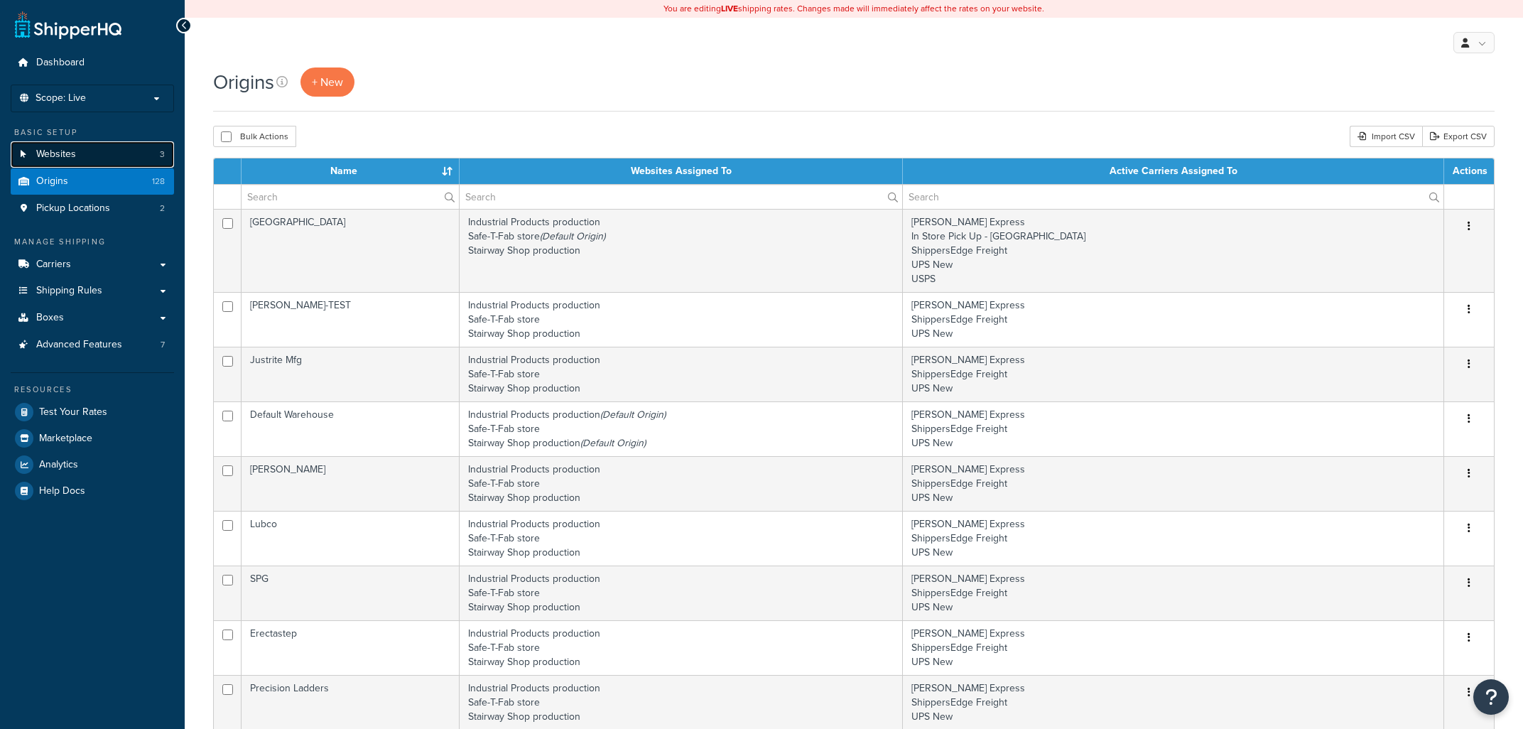
click at [33, 156] on link "Websites 3" at bounding box center [92, 154] width 163 height 26
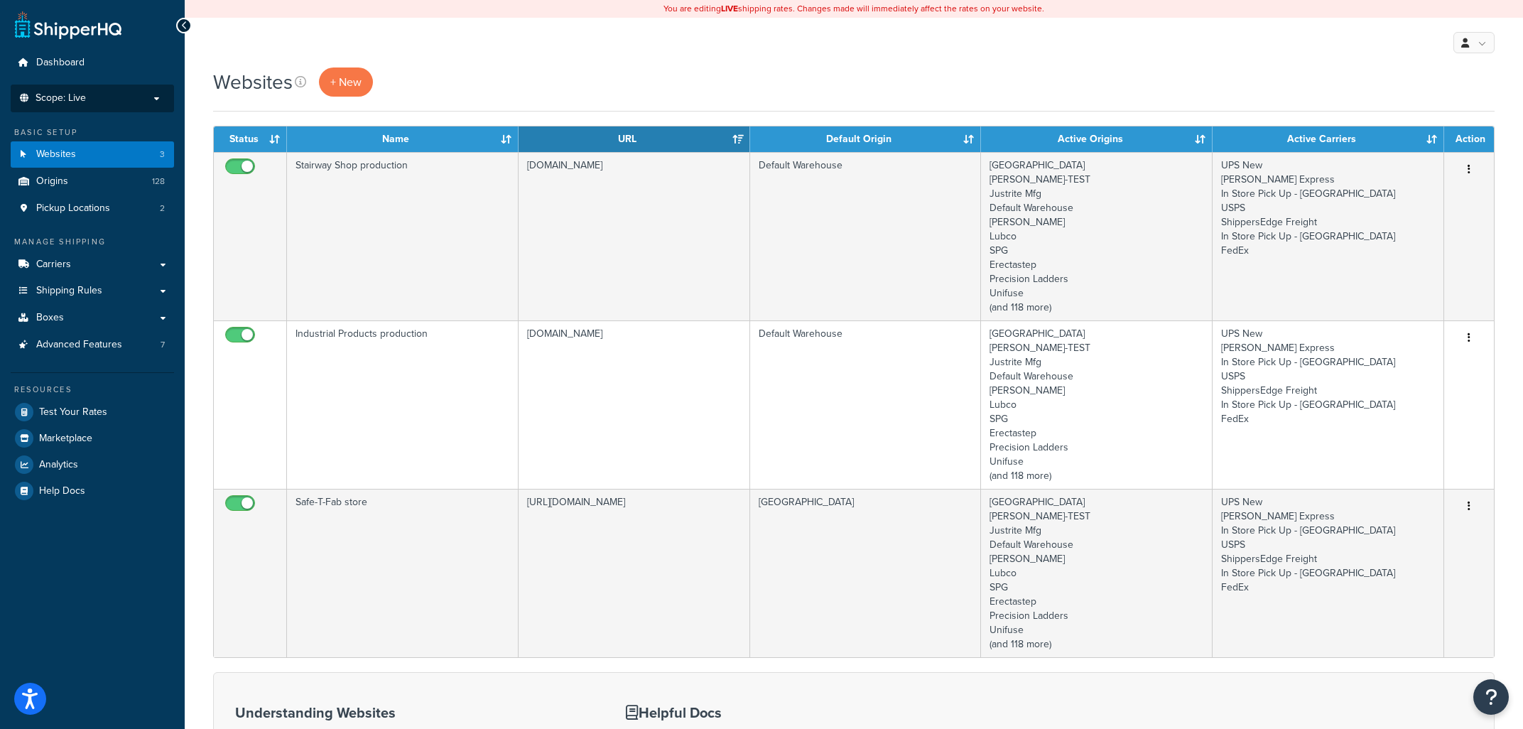
click at [129, 102] on p "Scope: Live" at bounding box center [92, 98] width 151 height 12
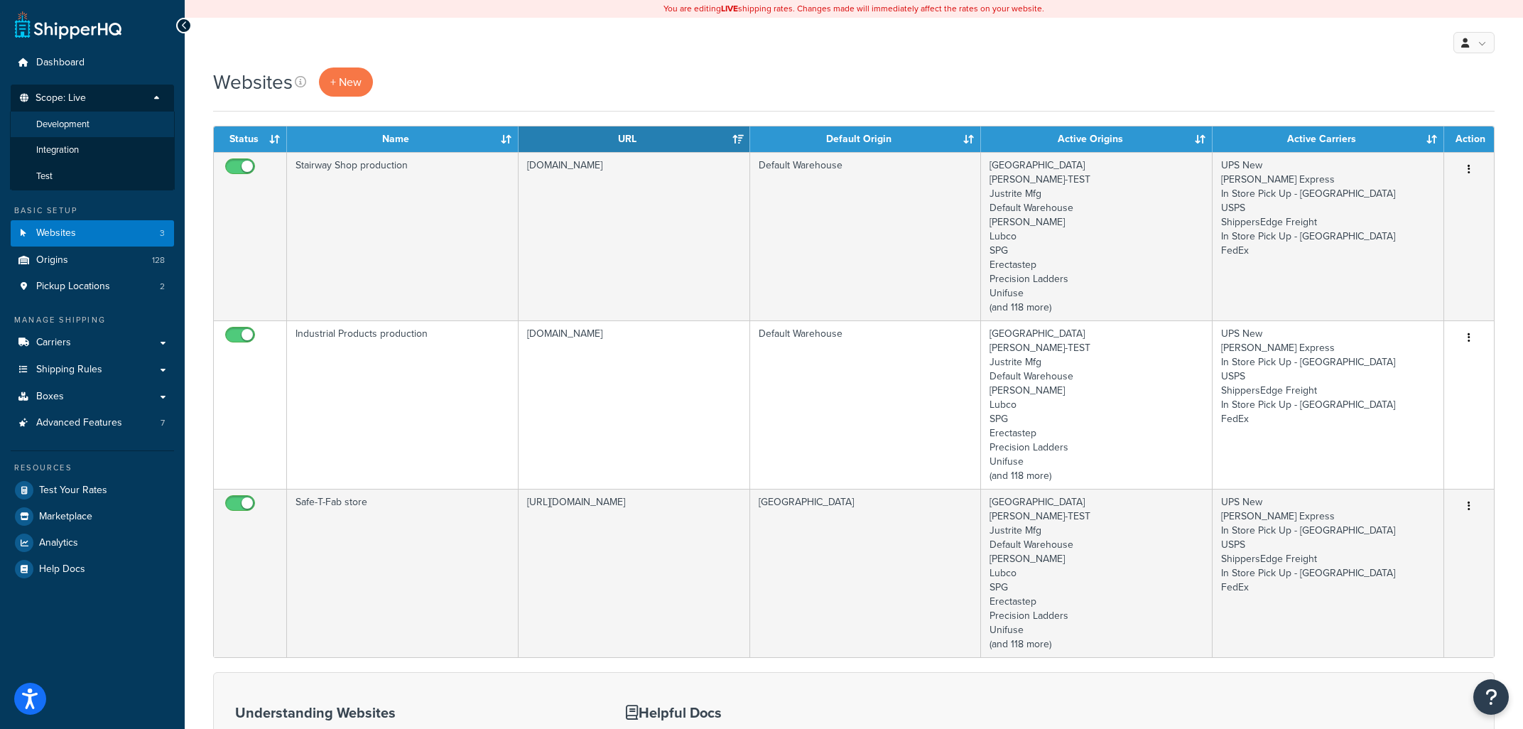
click at [93, 121] on li "Development" at bounding box center [92, 125] width 165 height 26
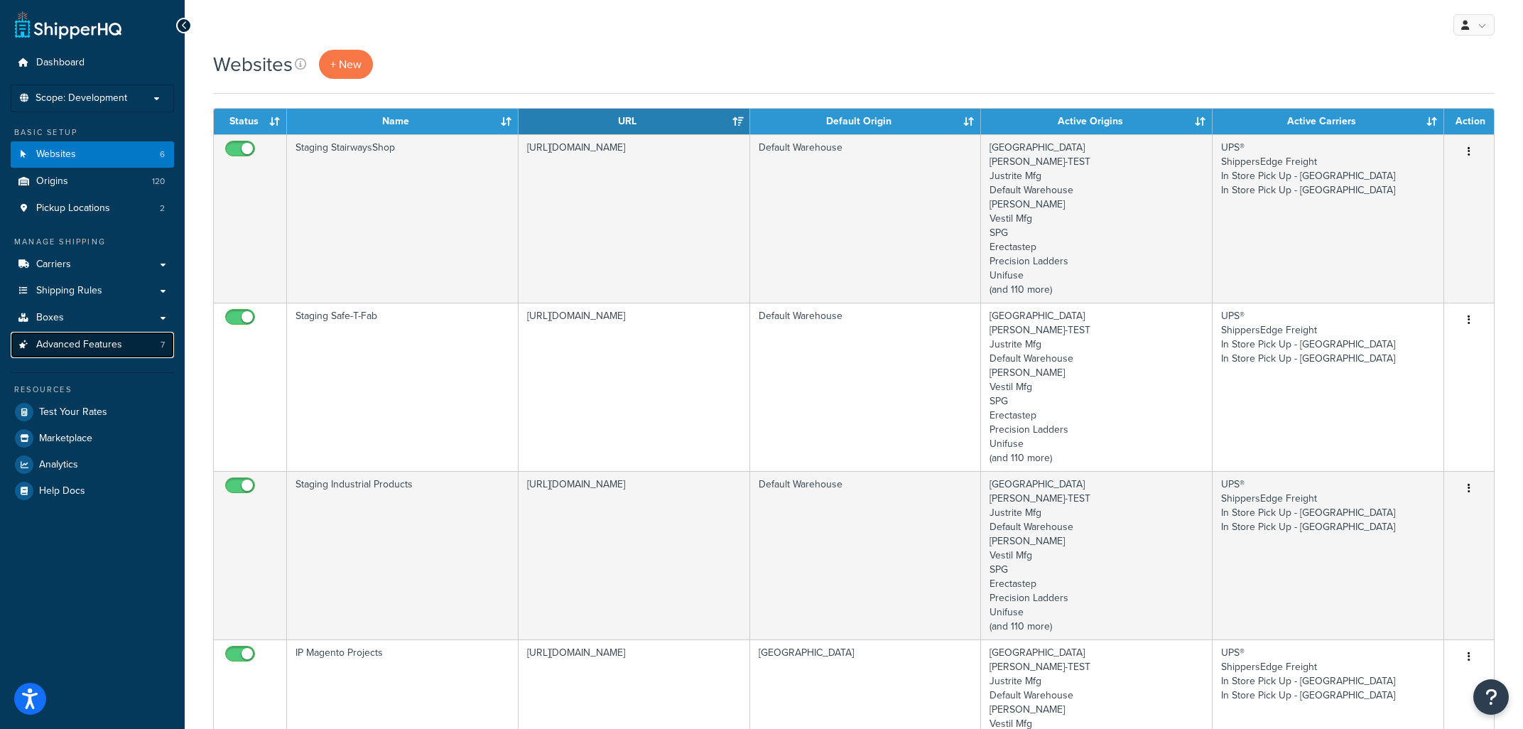
click at [79, 347] on span "Advanced Features" at bounding box center [79, 345] width 86 height 12
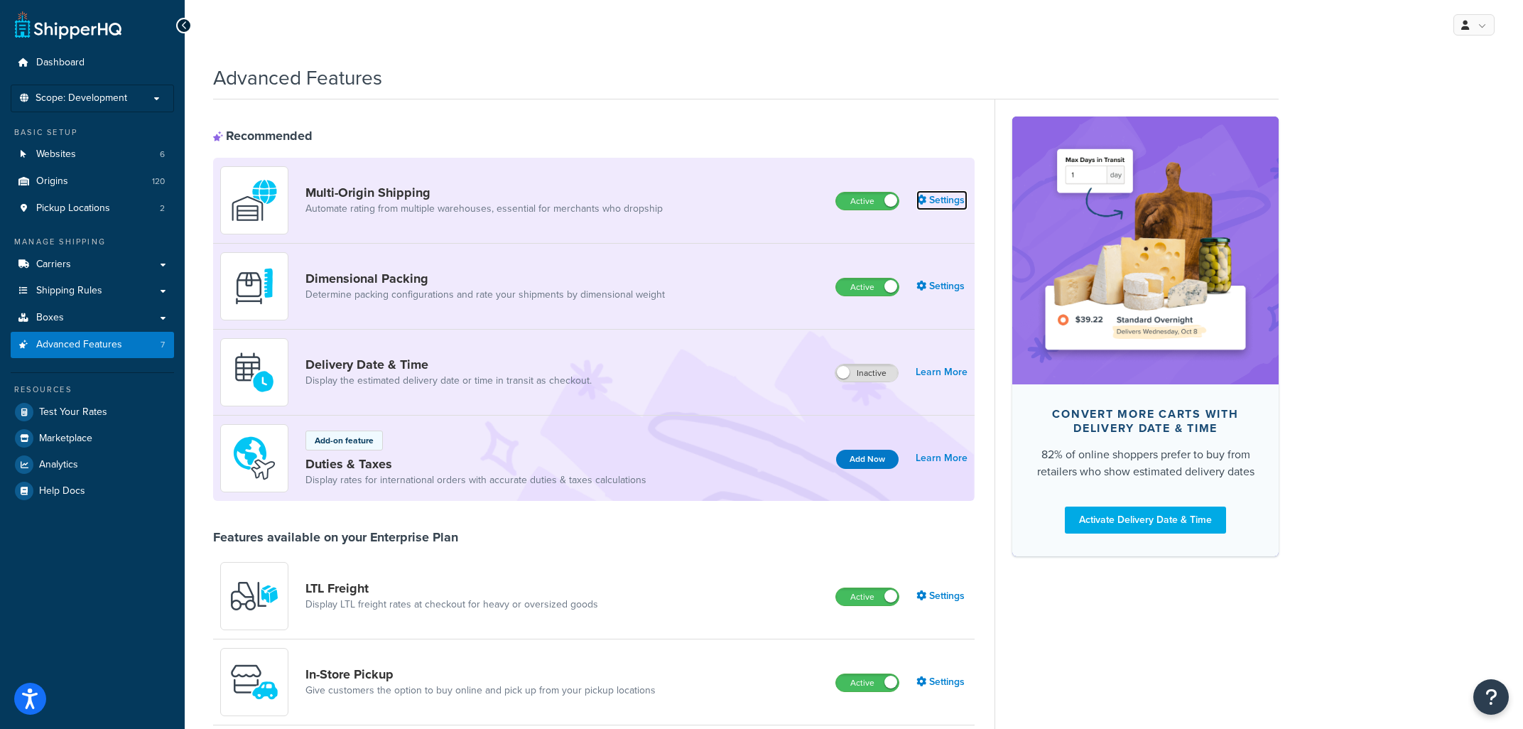
click at [951, 202] on link "Settings" at bounding box center [942, 200] width 51 height 20
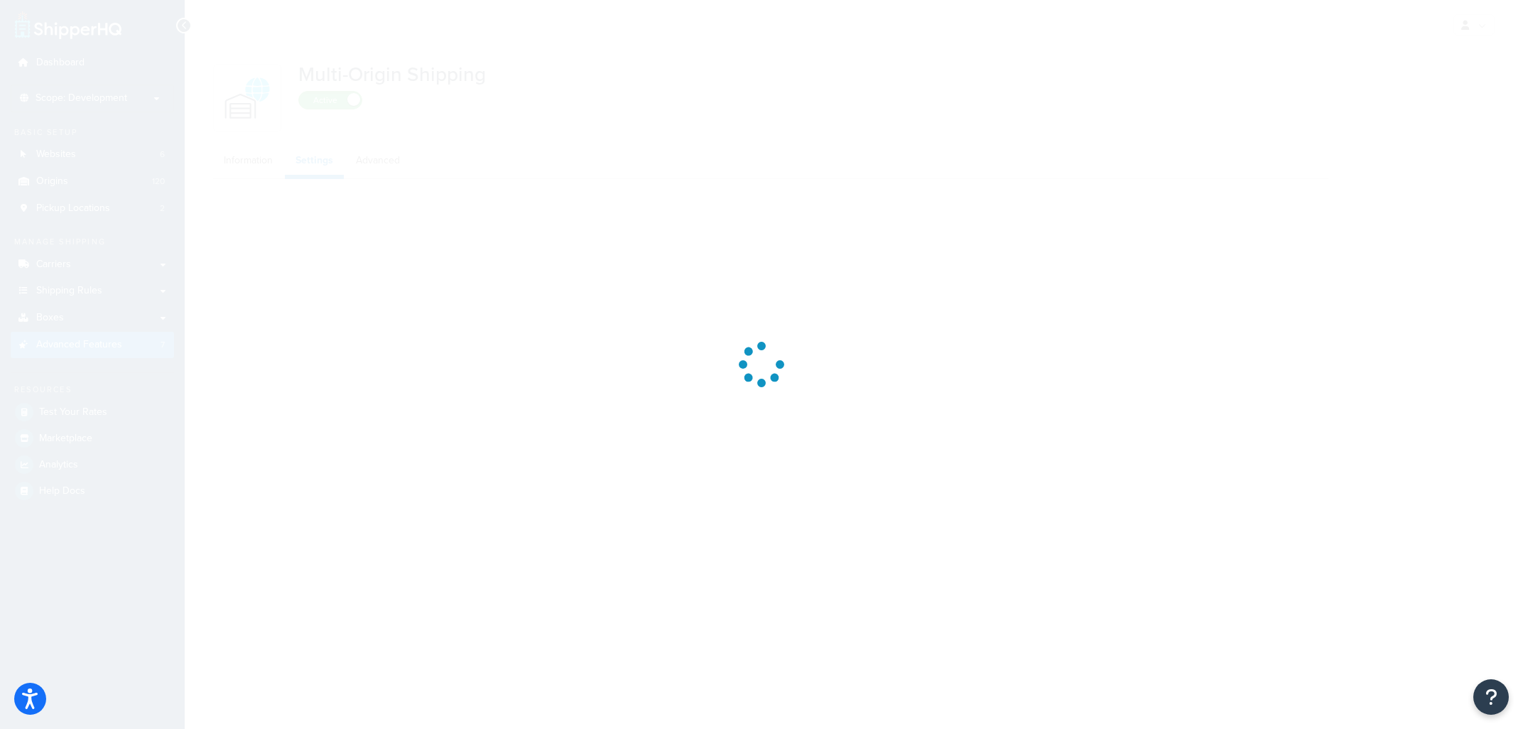
select select "false"
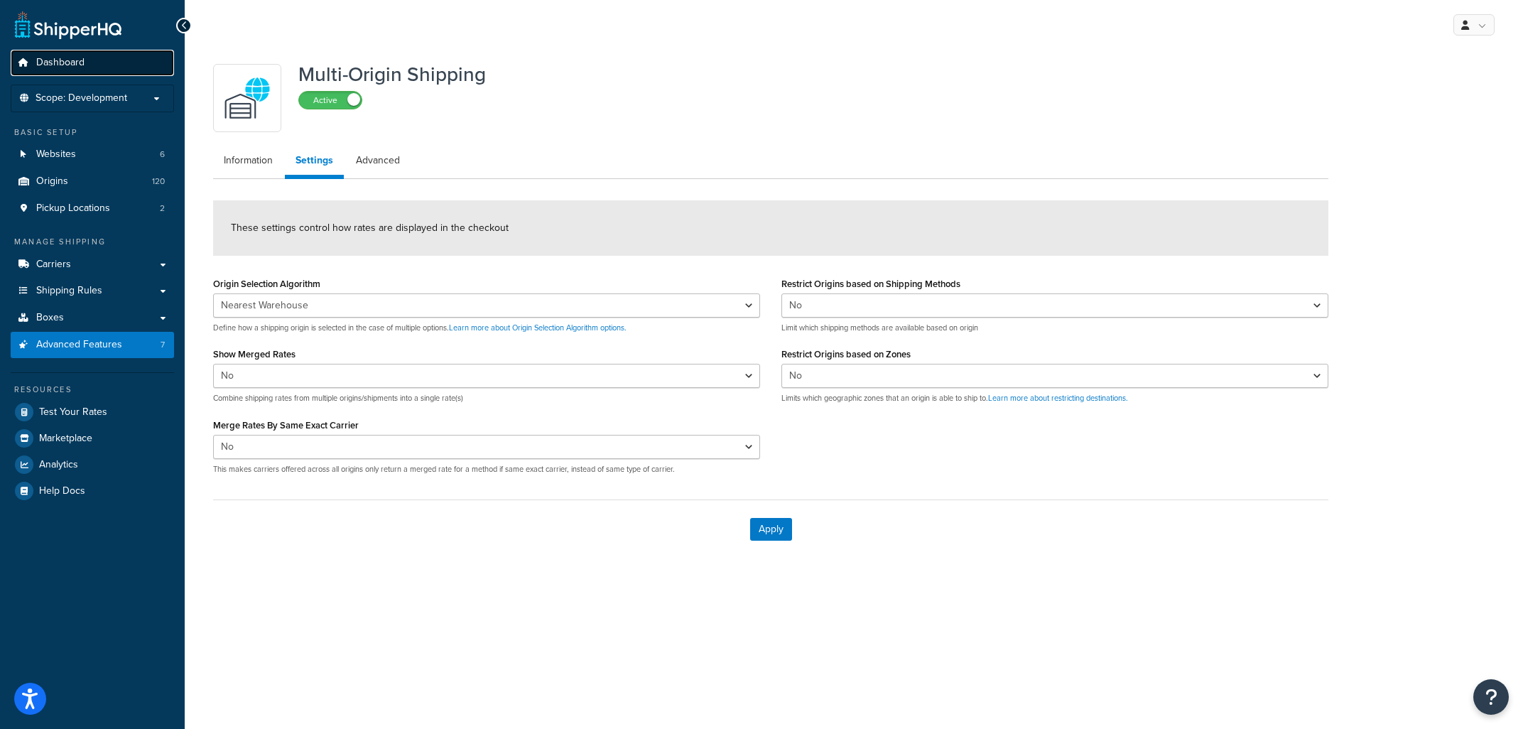
click at [57, 59] on span "Dashboard" at bounding box center [60, 63] width 48 height 12
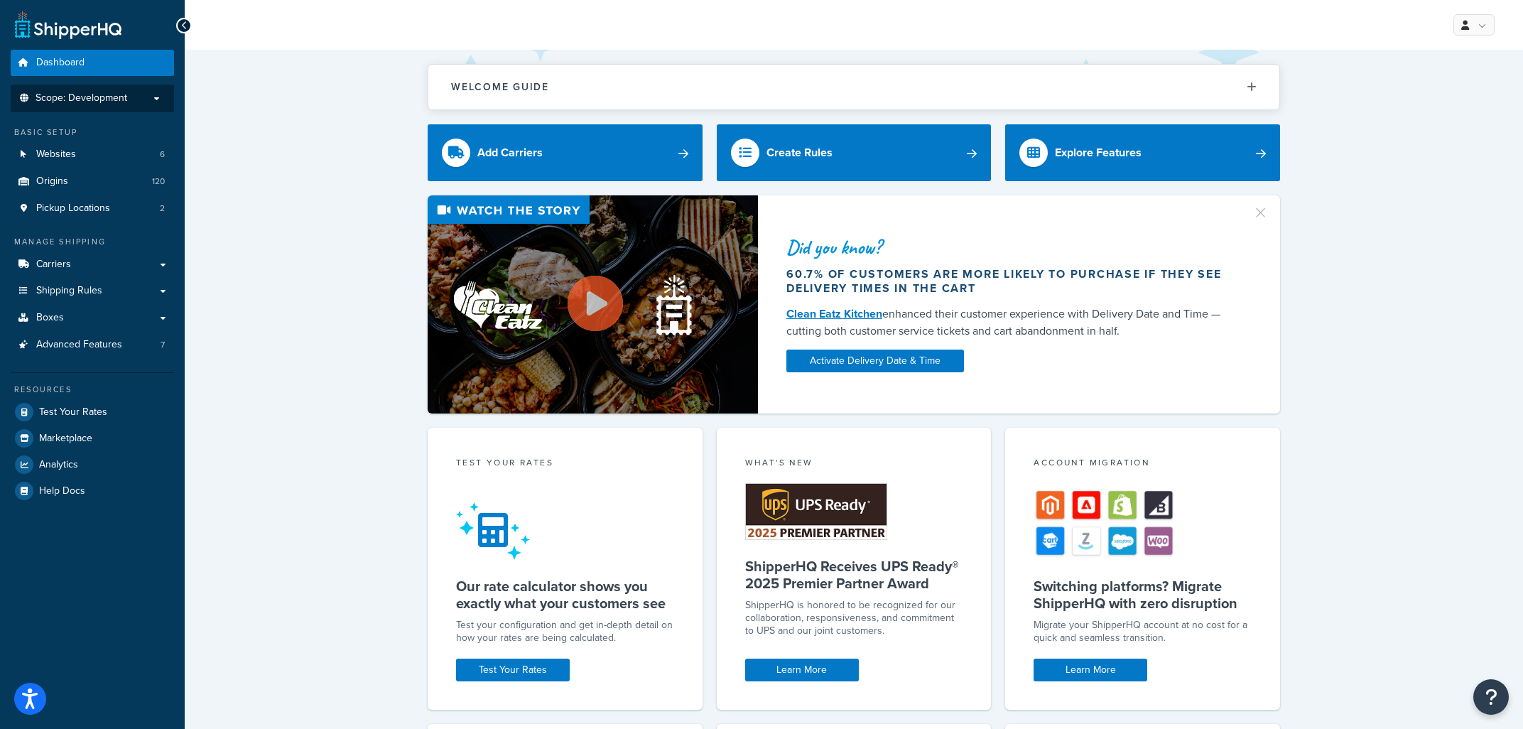
click at [138, 92] on li "Scope: Development" at bounding box center [92, 99] width 163 height 28
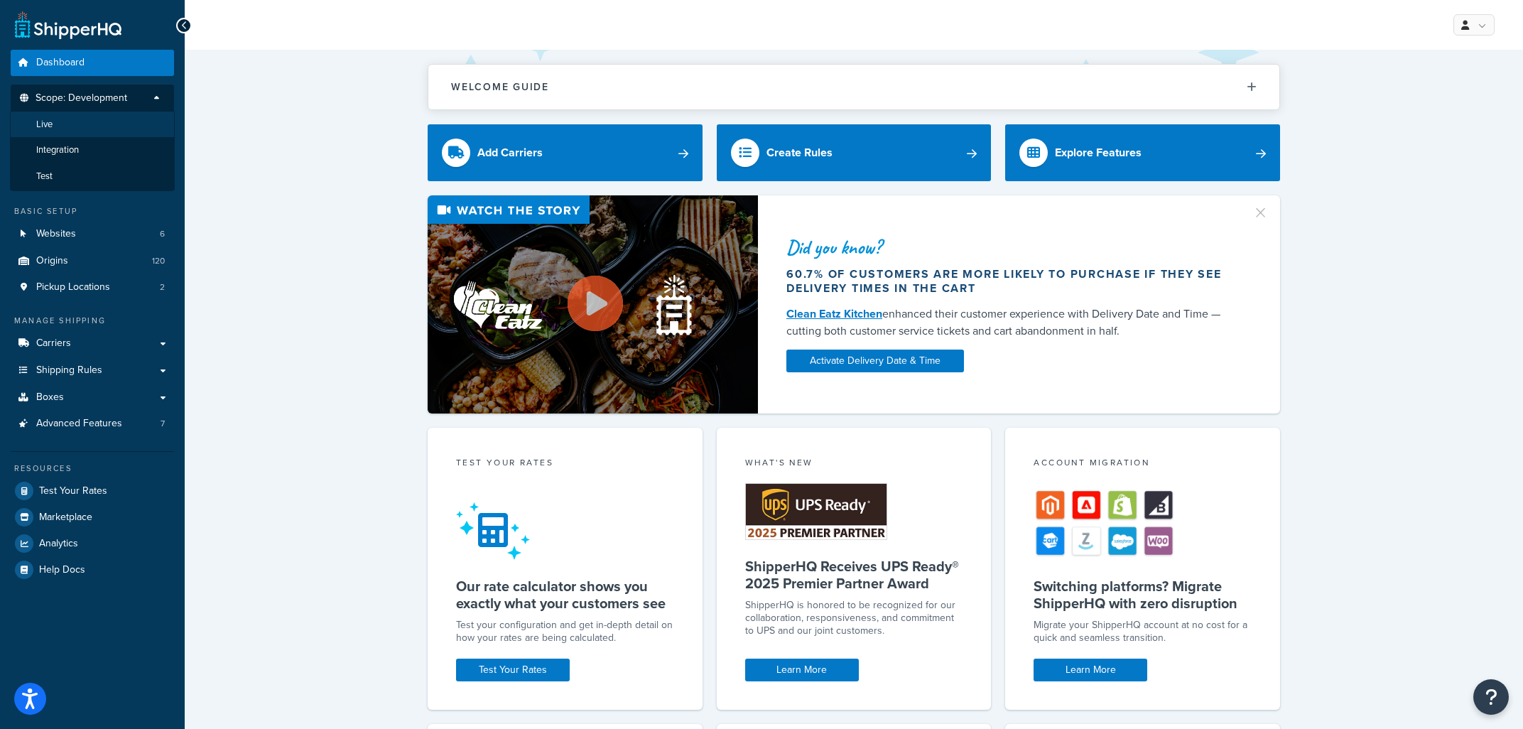
click at [85, 117] on li "Live" at bounding box center [92, 125] width 165 height 26
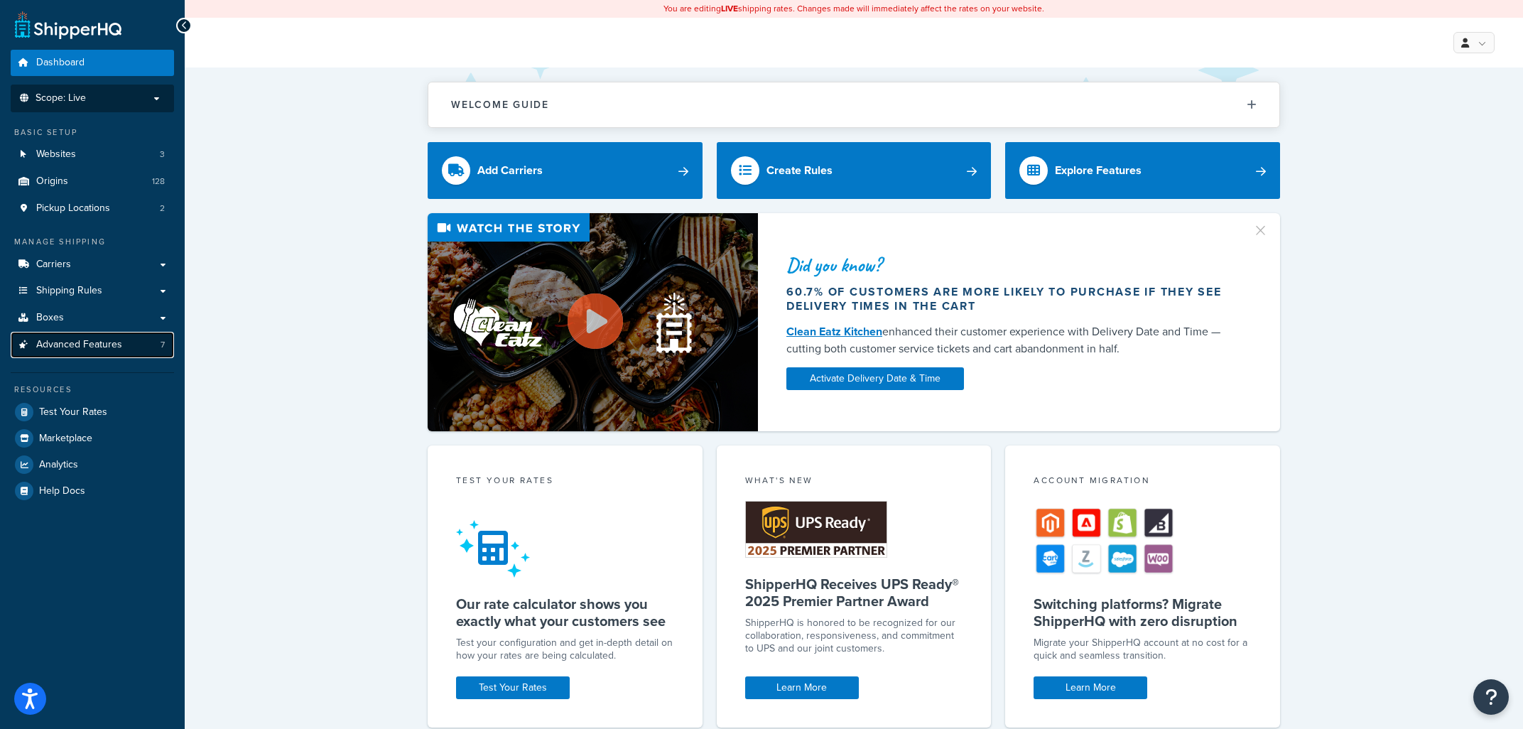
click at [129, 340] on link "Advanced Features 7" at bounding box center [92, 345] width 163 height 26
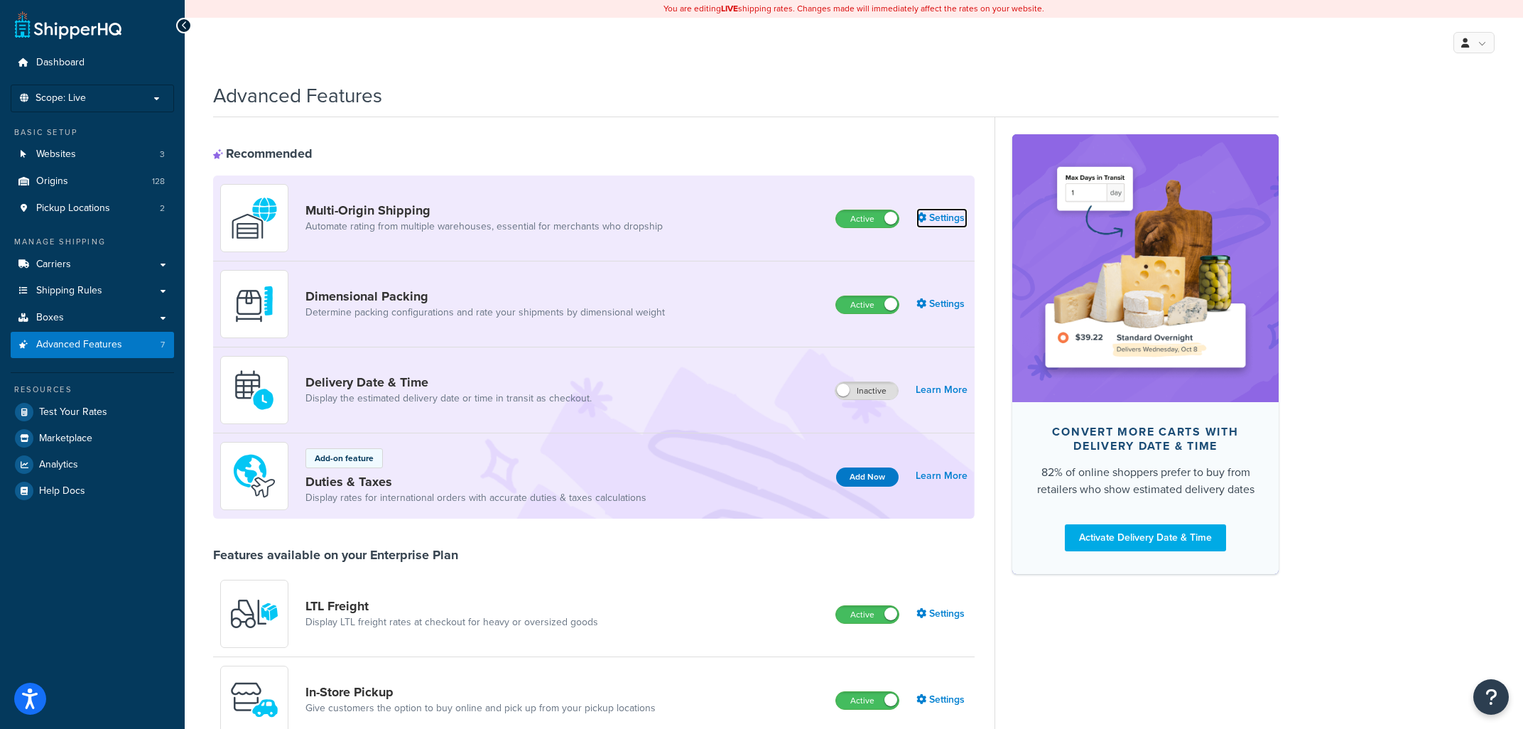
click at [945, 217] on link "Settings" at bounding box center [942, 218] width 51 height 20
select select "false"
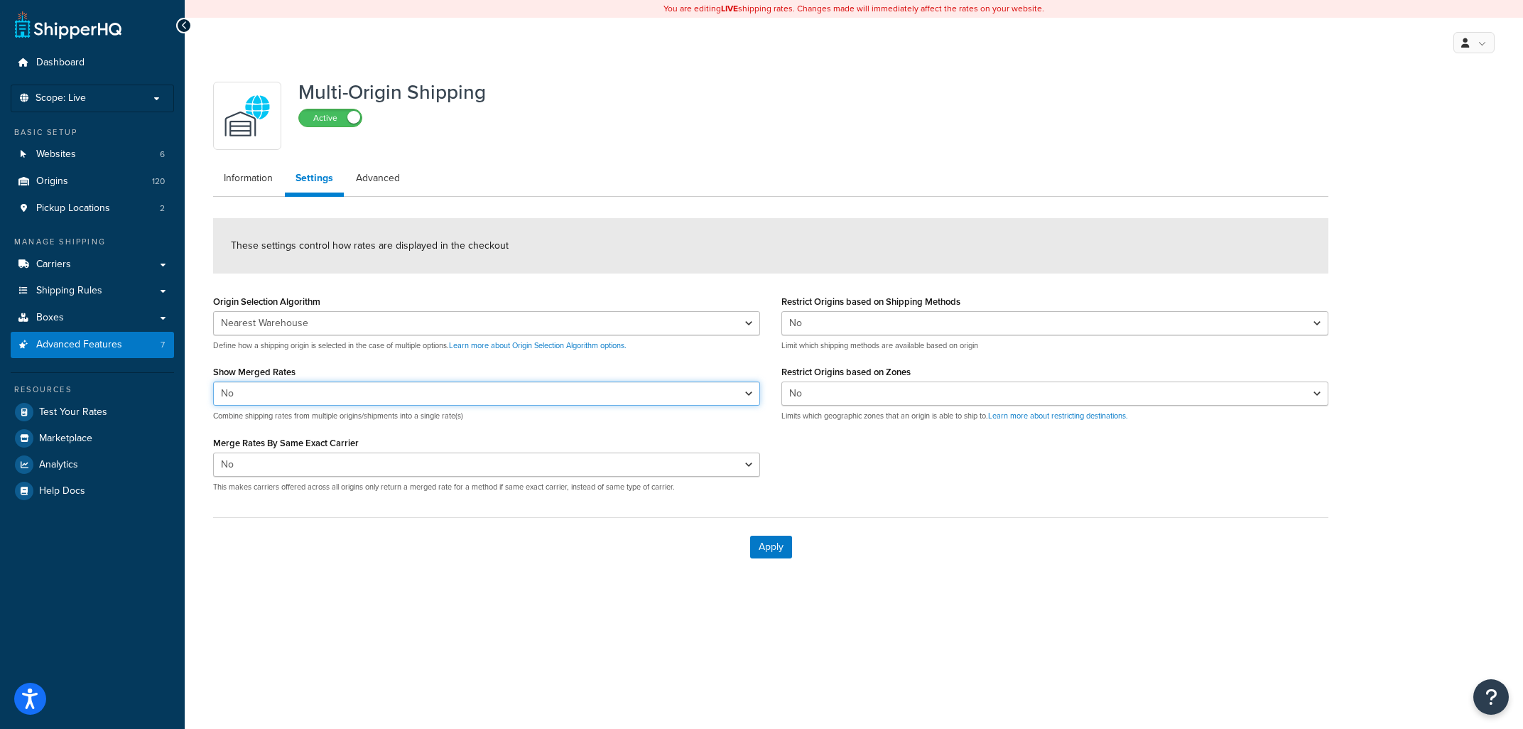
click at [213, 382] on select "Yes No" at bounding box center [486, 394] width 547 height 24
select select "true"
click option "Yes" at bounding box center [0, 0] width 0 height 0
click at [213, 453] on select "Yes No" at bounding box center [486, 465] width 547 height 24
select select "true"
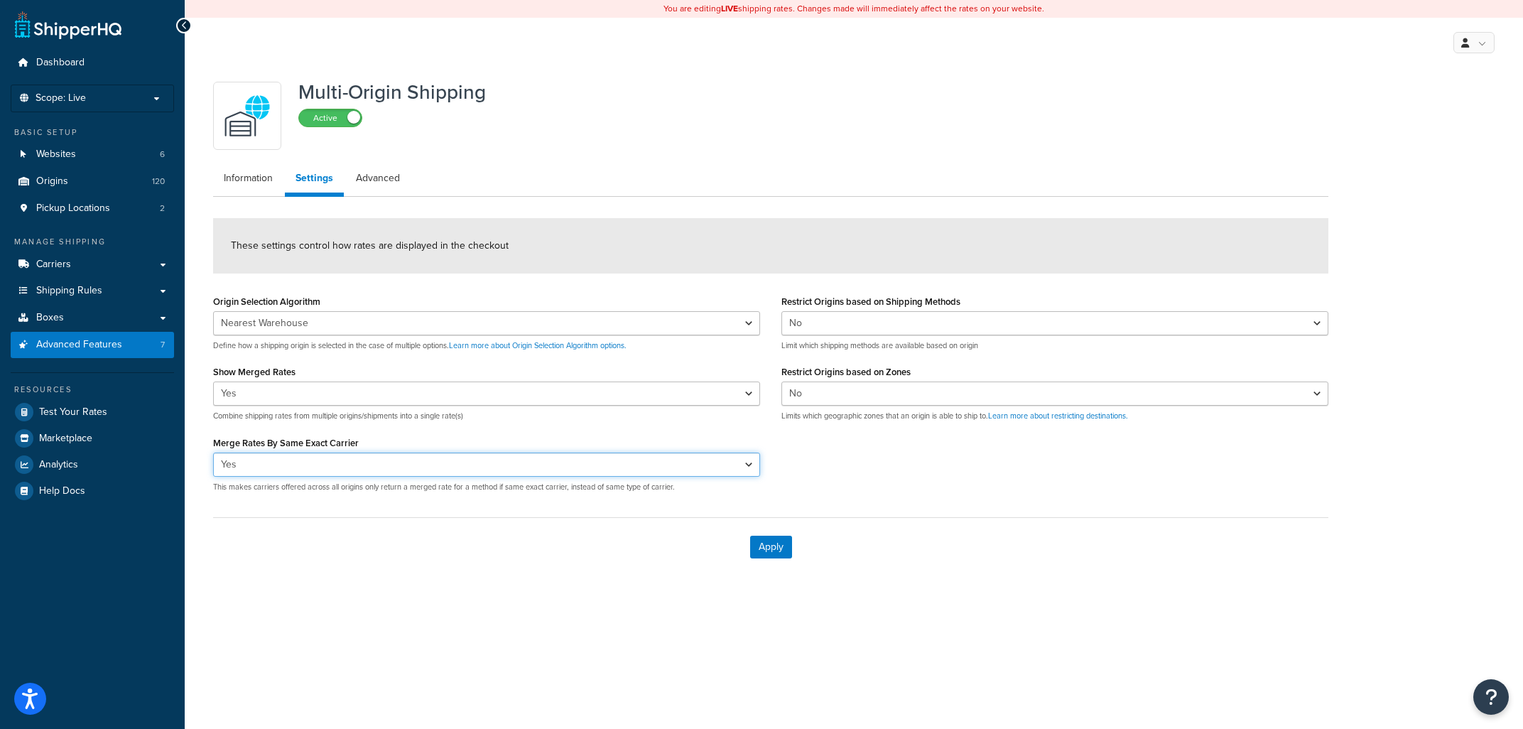
click option "Yes" at bounding box center [0, 0] width 0 height 0
click at [765, 545] on button "Apply" at bounding box center [771, 547] width 42 height 23
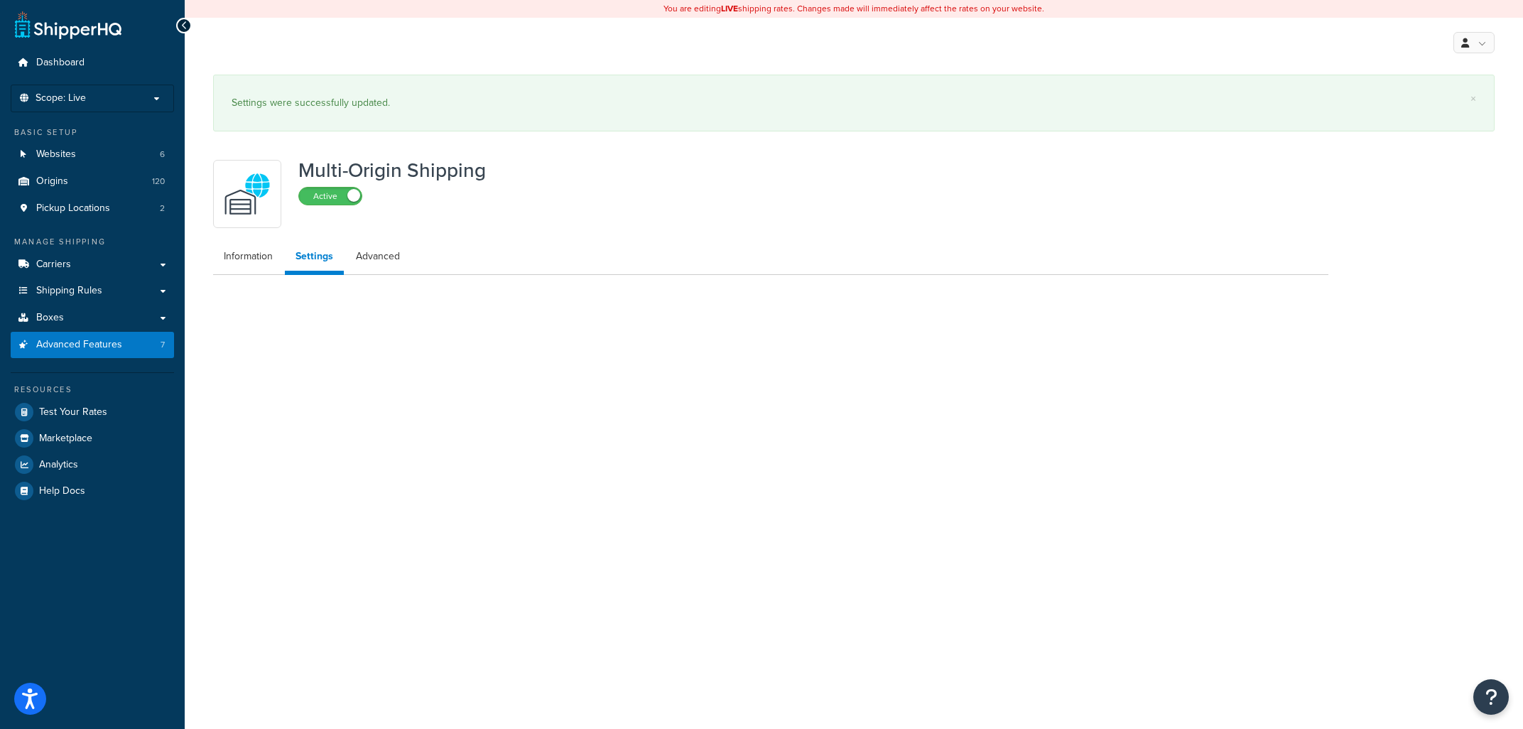
select select "false"
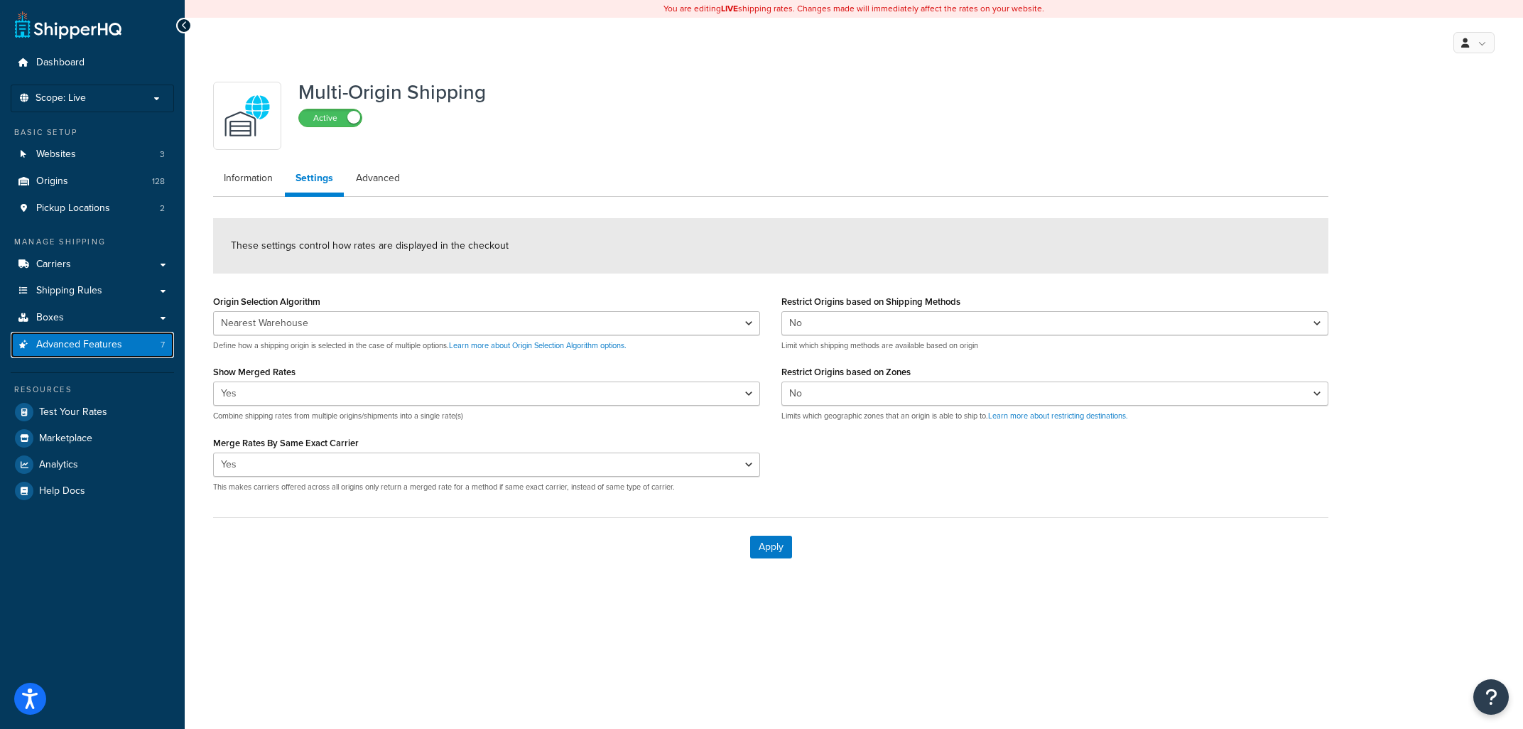
click at [102, 341] on span "Advanced Features" at bounding box center [79, 345] width 86 height 12
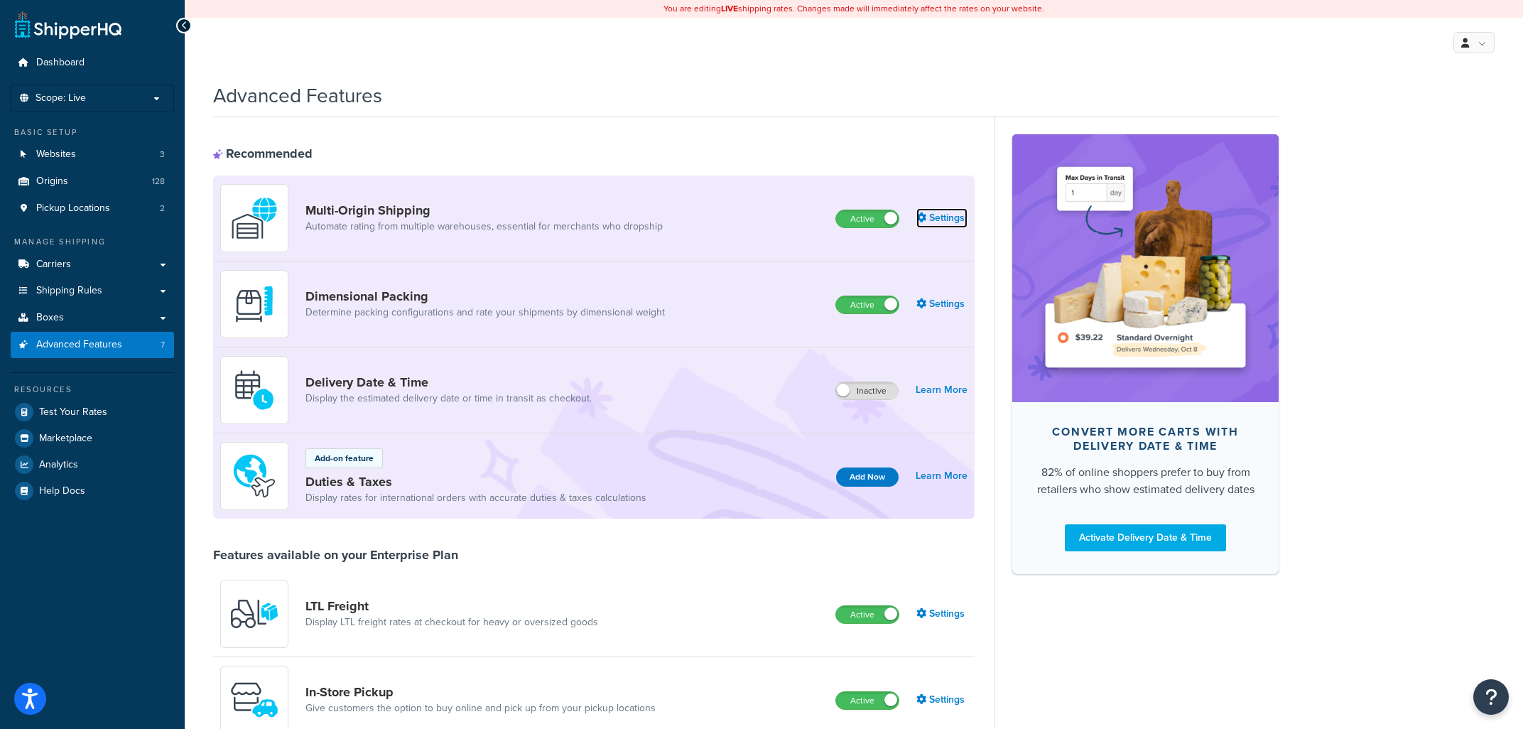
click at [946, 217] on link "Settings" at bounding box center [942, 218] width 51 height 20
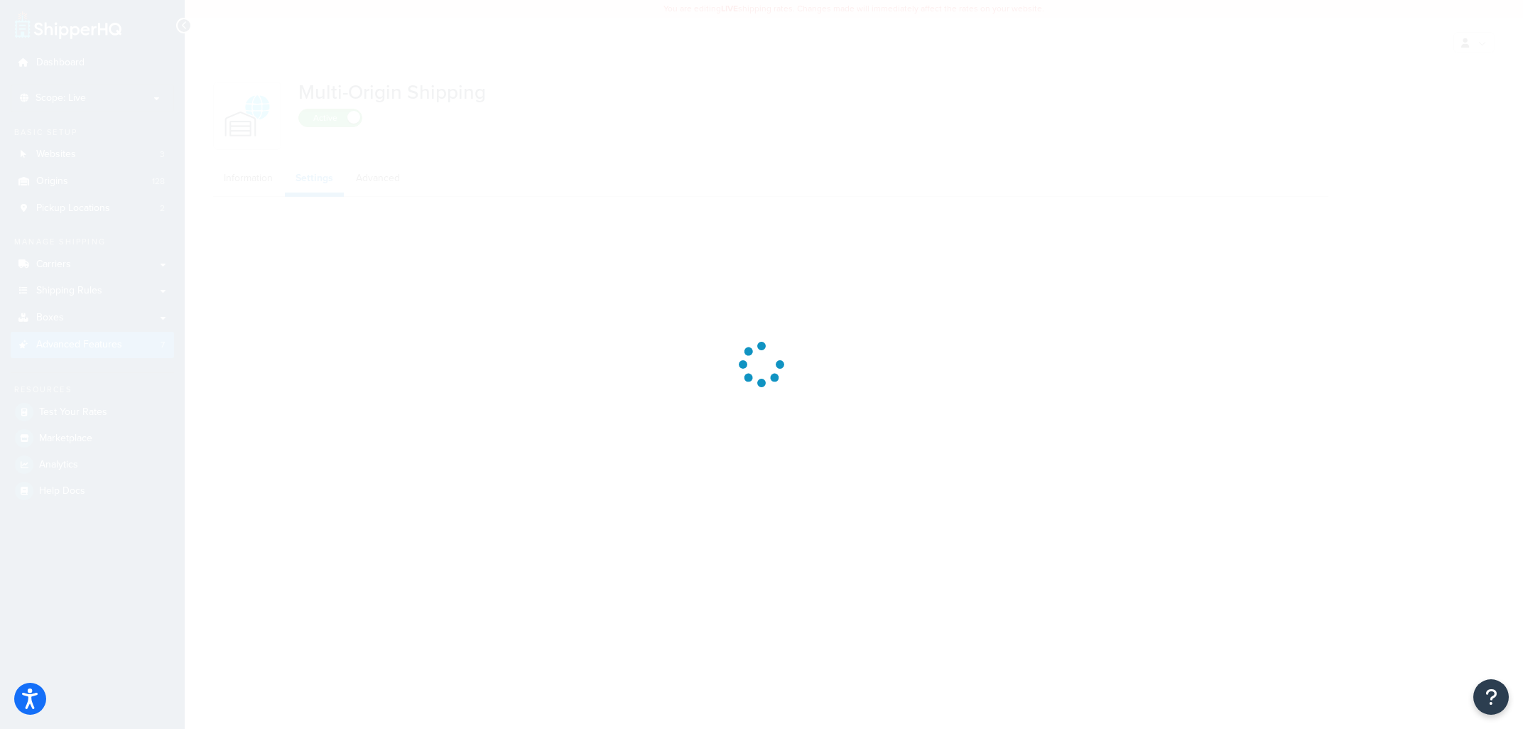
select select "false"
